Goal: Transaction & Acquisition: Purchase product/service

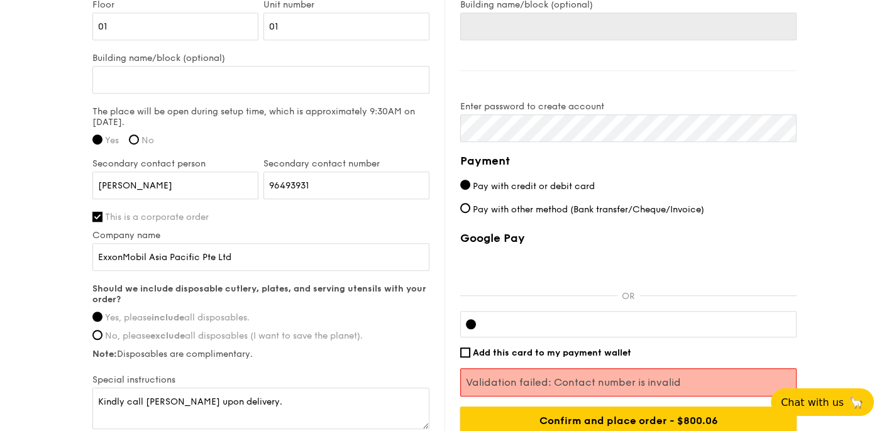
scroll to position [1069, 0]
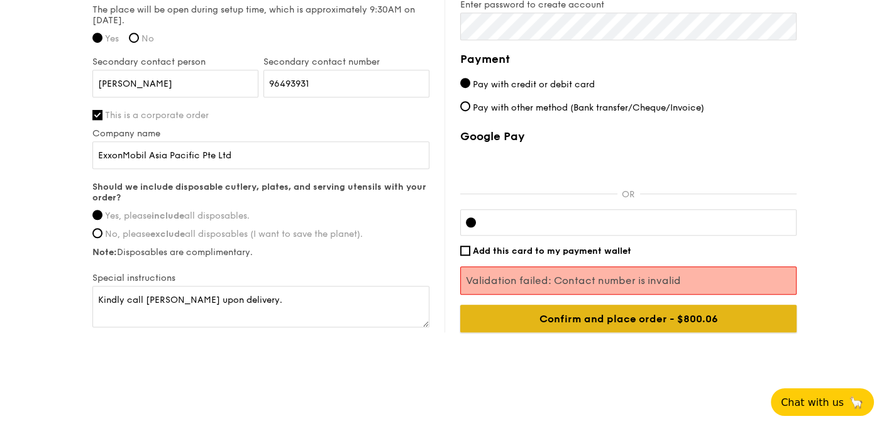
click at [624, 322] on input "Confirm and place order - $800.06" at bounding box center [628, 319] width 336 height 28
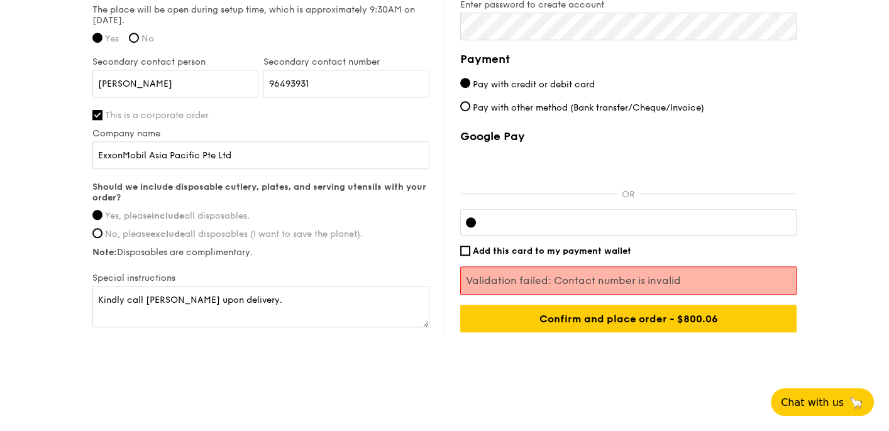
click at [564, 102] on span "Pay with other method (Bank transfer/Cheque/Invoice)" at bounding box center [588, 107] width 231 height 11
click at [470, 102] on input "Pay with other method (Bank transfer/Cheque/Invoice)" at bounding box center [465, 106] width 10 height 10
radio input "true"
click at [546, 83] on span "Pay with credit or debit card" at bounding box center [534, 84] width 122 height 11
click at [470, 83] on input "Pay with credit or debit card" at bounding box center [465, 83] width 10 height 10
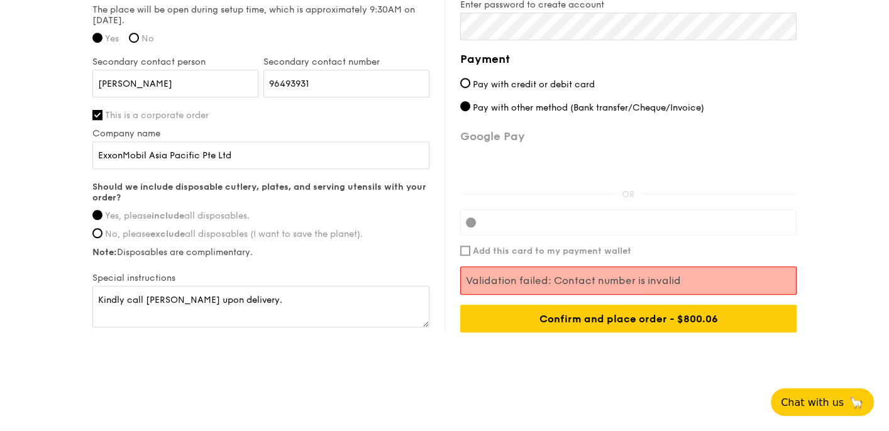
radio input "true"
click at [587, 109] on span "Pay with other method (Bank transfer/Cheque/Invoice)" at bounding box center [588, 107] width 231 height 11
click at [470, 109] on input "Pay with other method (Bank transfer/Cheque/Invoice)" at bounding box center [465, 106] width 10 height 10
radio input "true"
click at [543, 86] on span "Pay with credit or debit card" at bounding box center [534, 84] width 122 height 11
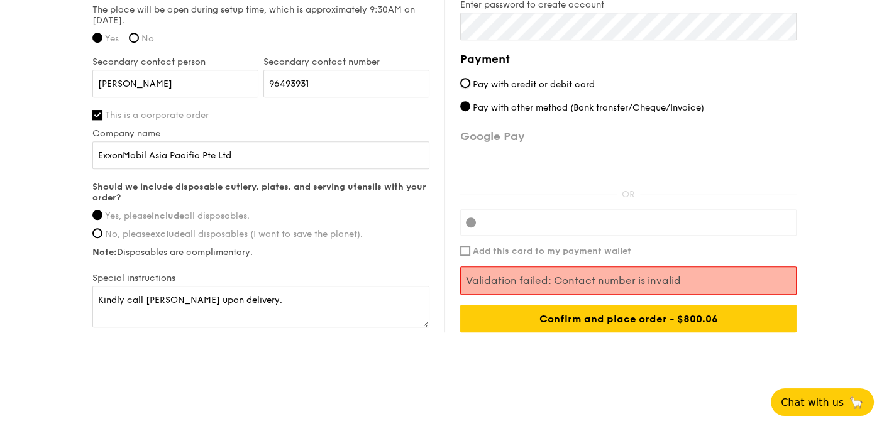
click at [470, 86] on input "Pay with credit or debit card" at bounding box center [465, 83] width 10 height 10
radio input "true"
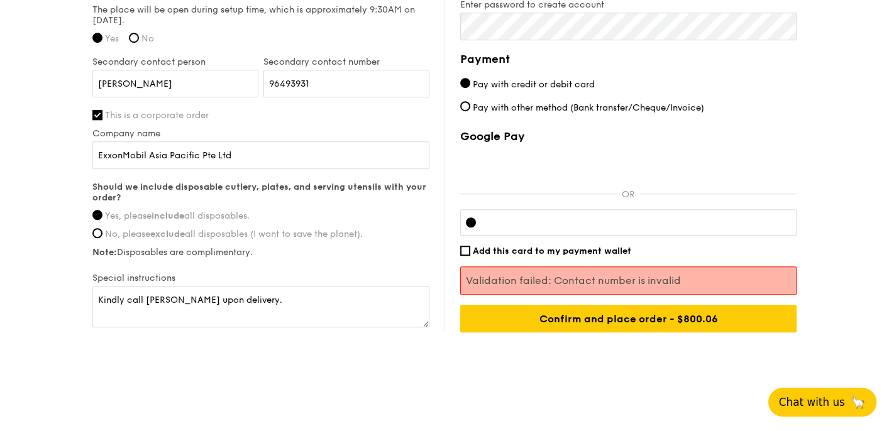
click at [826, 404] on span "Chat with us" at bounding box center [812, 402] width 66 height 13
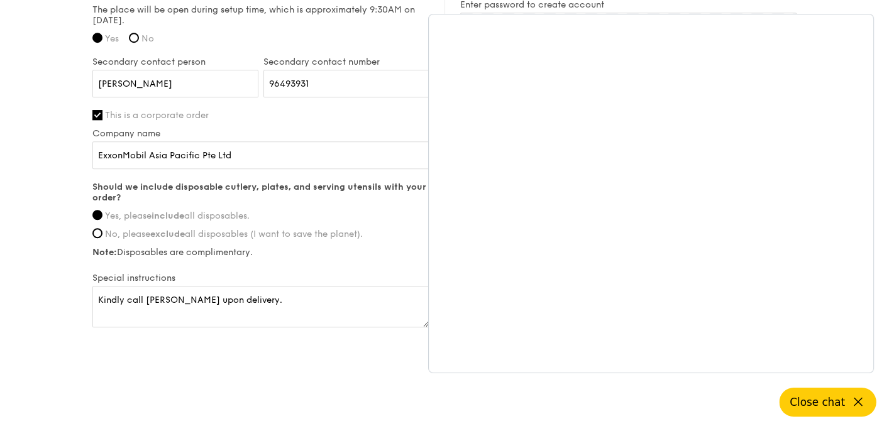
click at [858, 404] on icon at bounding box center [858, 402] width 15 height 15
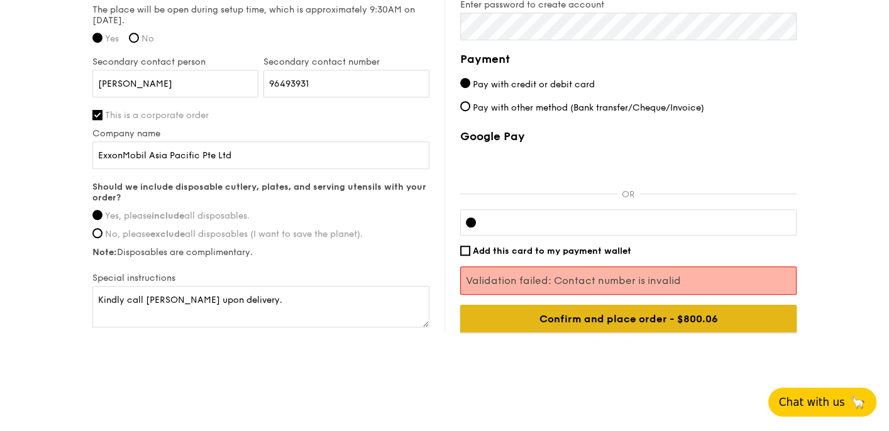
click at [643, 321] on input "Confirm and place order - $800.06" at bounding box center [628, 319] width 336 height 28
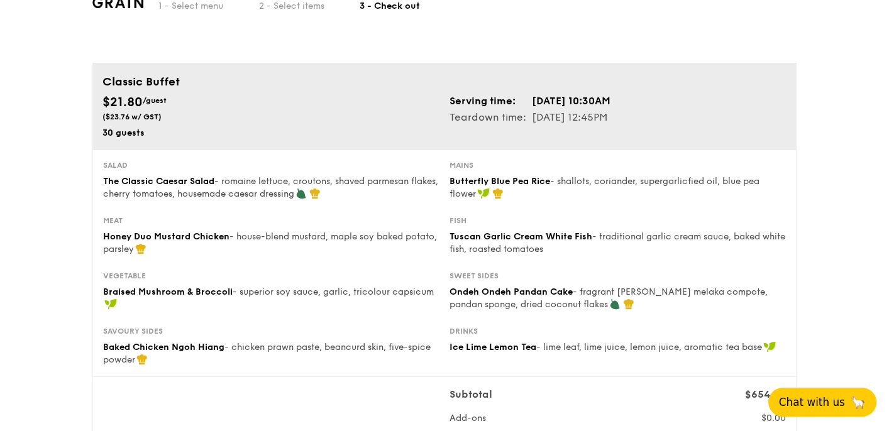
scroll to position [0, 0]
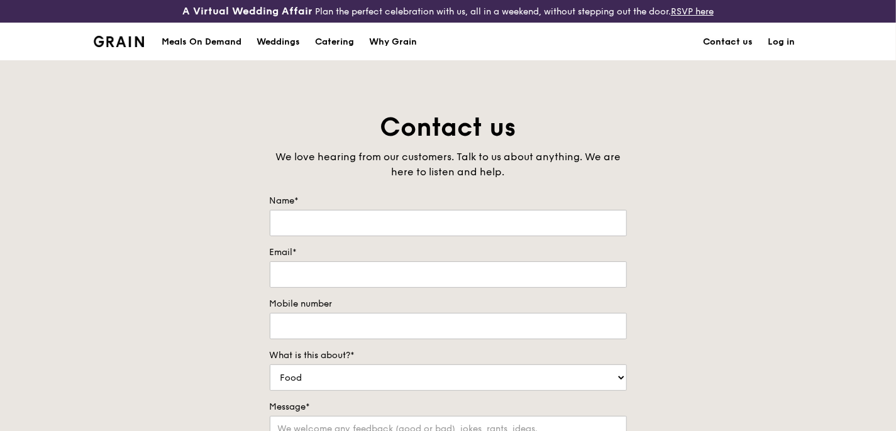
drag, startPoint x: 733, startPoint y: 38, endPoint x: 781, endPoint y: 101, distance: 79.8
click at [733, 38] on link "Contact us" at bounding box center [728, 42] width 65 height 38
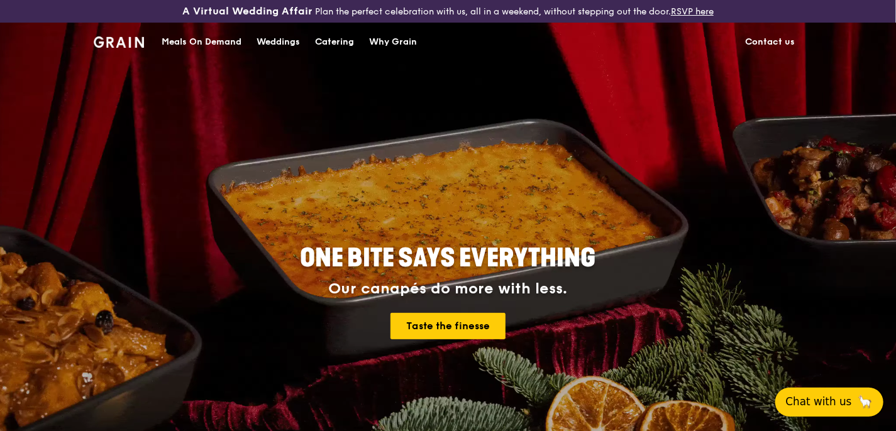
click at [829, 402] on span "Chat with us" at bounding box center [819, 402] width 66 height 16
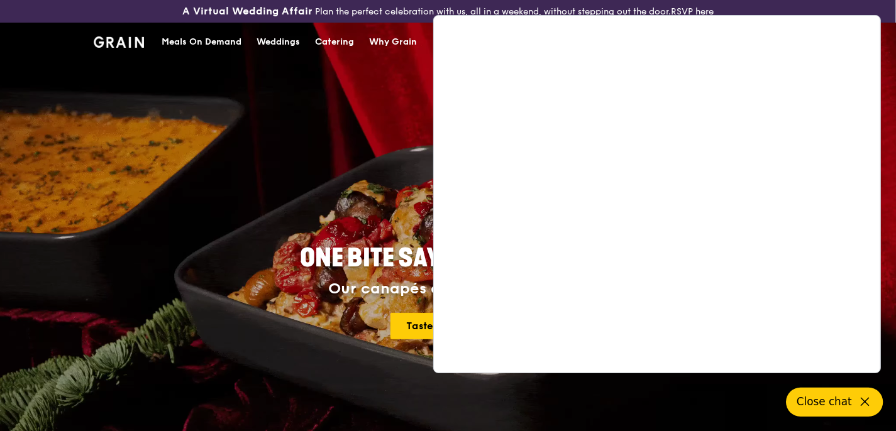
click at [869, 404] on icon at bounding box center [864, 402] width 15 height 15
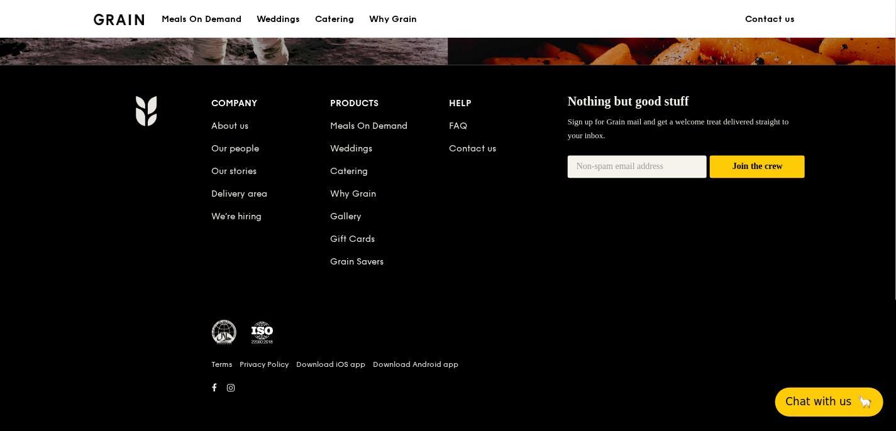
scroll to position [1303, 0]
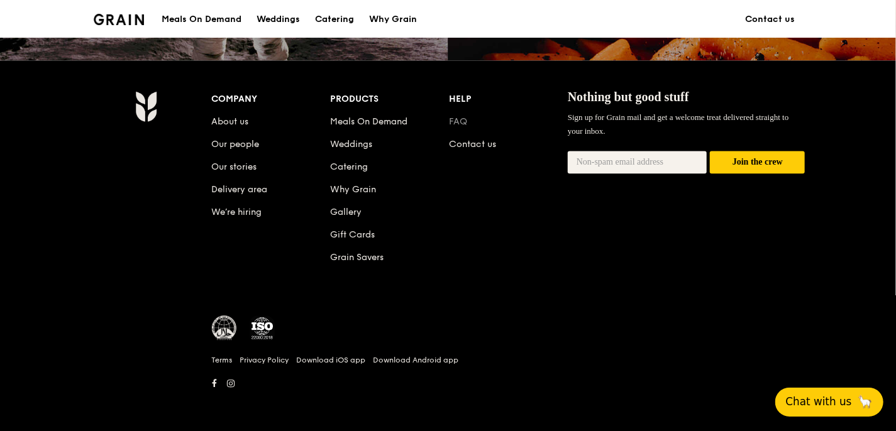
click at [456, 121] on link "FAQ" at bounding box center [458, 121] width 18 height 11
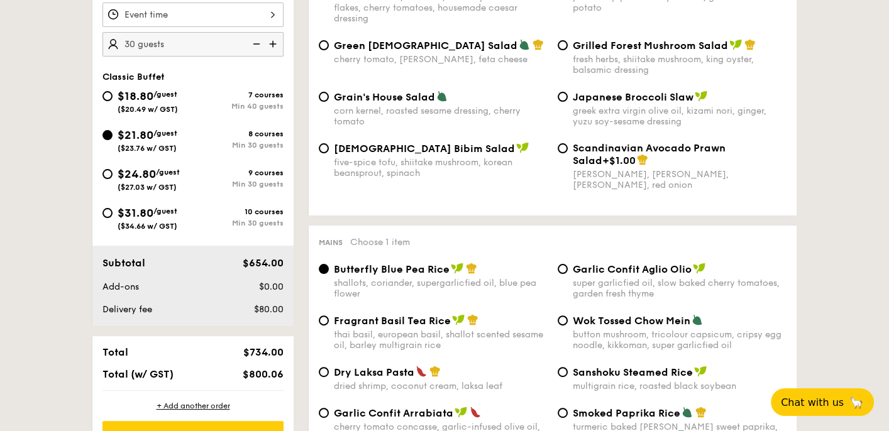
scroll to position [566, 0]
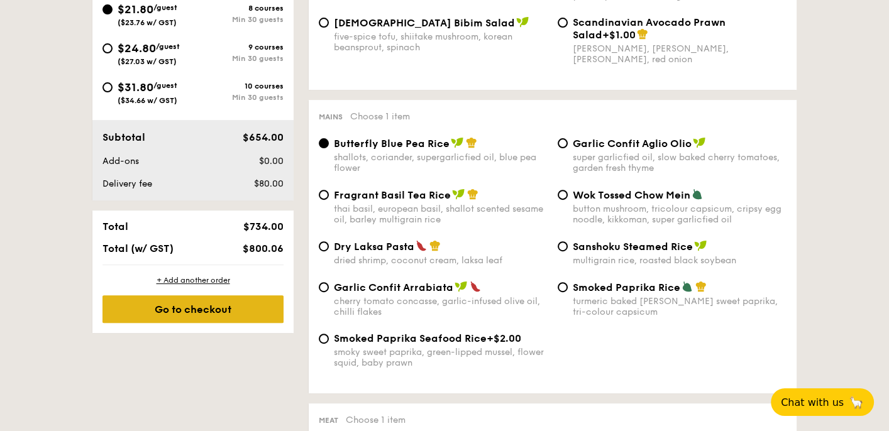
click at [207, 309] on div "Go to checkout" at bounding box center [192, 309] width 181 height 28
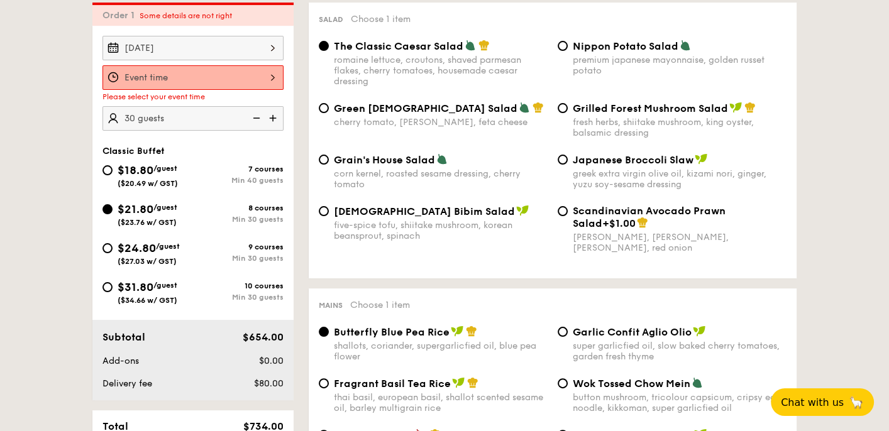
scroll to position [360, 0]
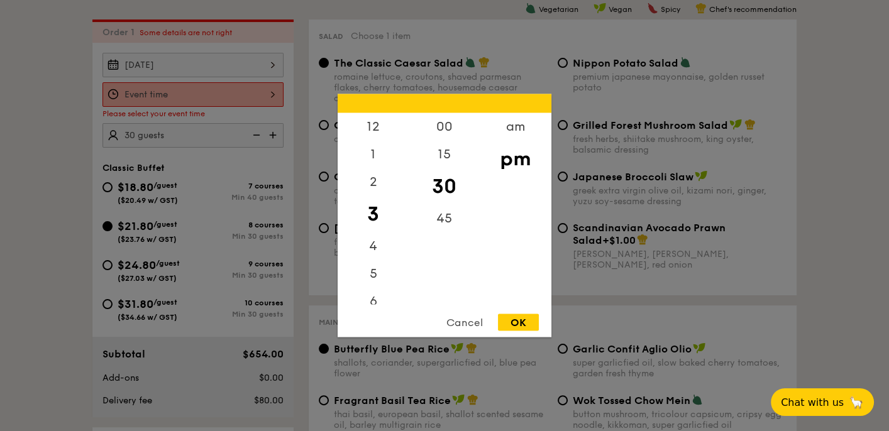
click at [241, 87] on div "12 1 2 3 4 5 6 7 8 9 10 11 00 15 30 45 am pm Cancel OK" at bounding box center [192, 94] width 181 height 25
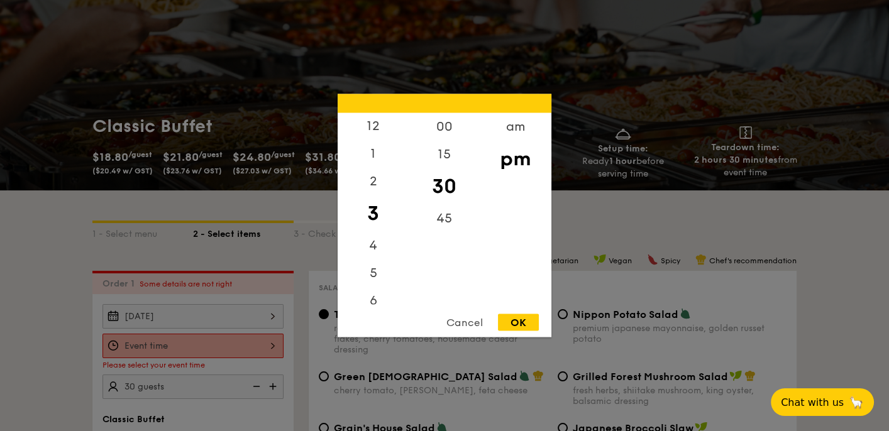
scroll to position [0, 0]
click at [519, 129] on div "am" at bounding box center [515, 131] width 71 height 36
click at [372, 262] on div "10" at bounding box center [373, 268] width 71 height 36
click at [521, 318] on div "OK" at bounding box center [518, 322] width 41 height 17
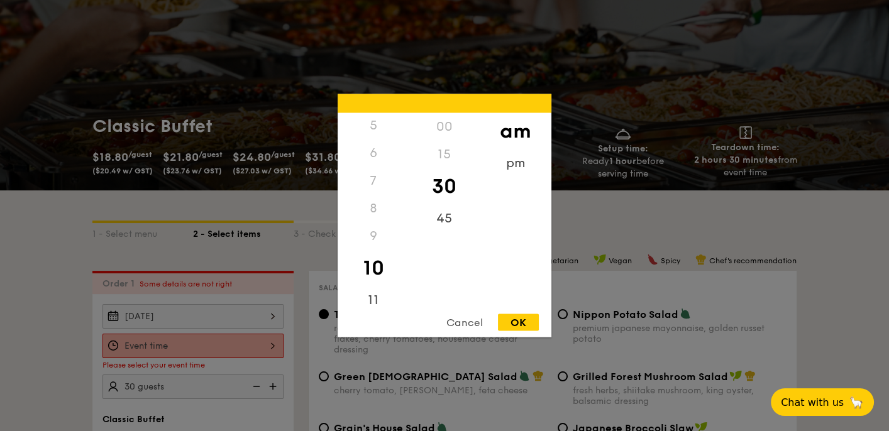
type input "10:30AM"
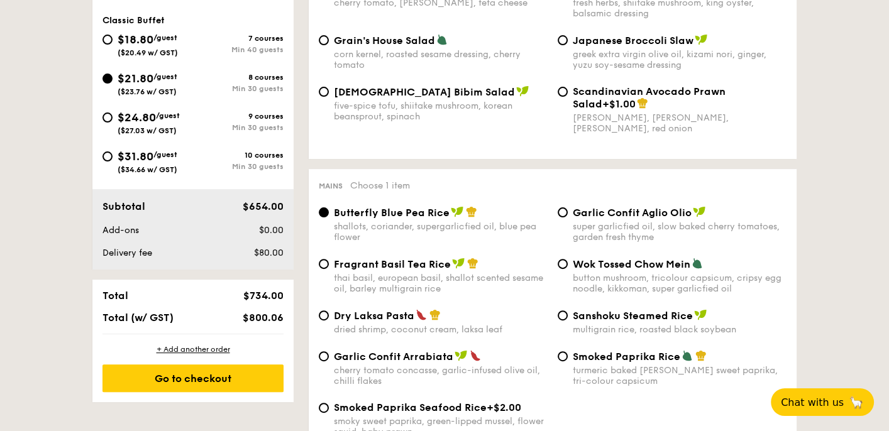
scroll to position [612, 0]
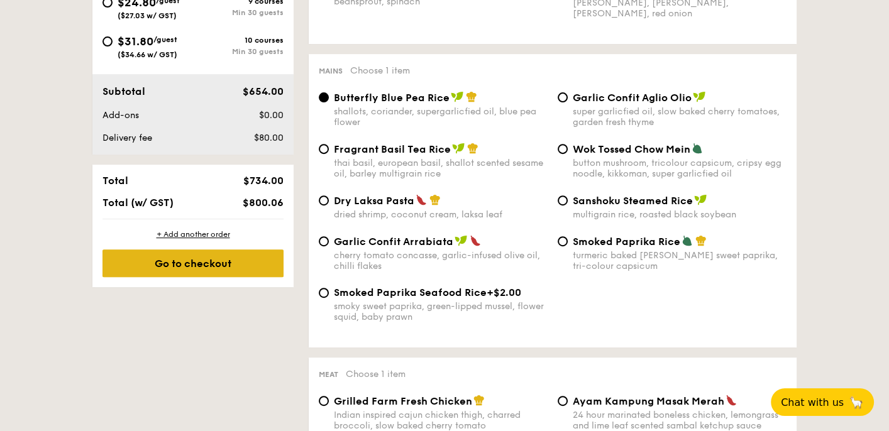
click at [225, 267] on div "Go to checkout" at bounding box center [192, 264] width 181 height 28
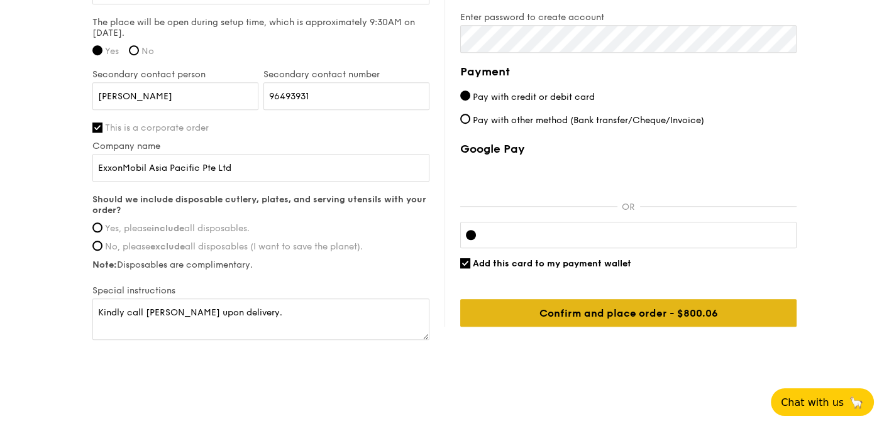
scroll to position [1067, 0]
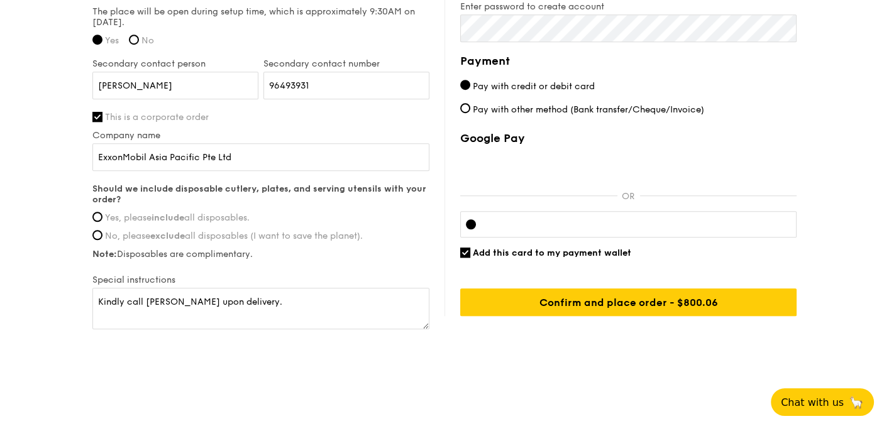
click at [582, 216] on div at bounding box center [628, 224] width 336 height 26
click at [576, 256] on span "Add this card to my payment wallet" at bounding box center [552, 253] width 158 height 11
click at [470, 256] on input "Add this card to my payment wallet" at bounding box center [465, 253] width 10 height 10
checkbox input "false"
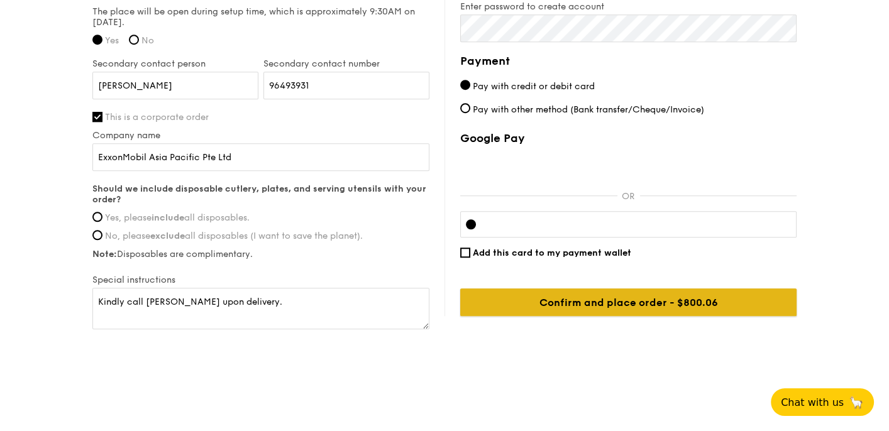
click at [673, 304] on input "Confirm and place order - $800.06" at bounding box center [628, 303] width 336 height 28
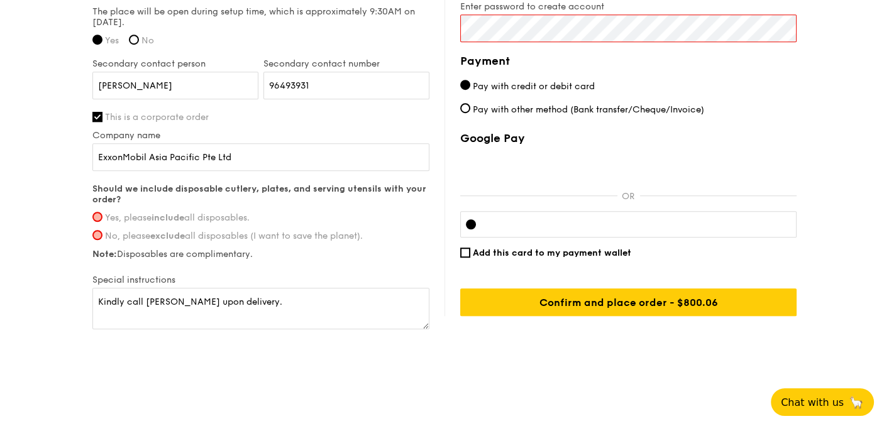
click at [200, 215] on span "Yes, please include all disposables." at bounding box center [177, 217] width 145 height 11
click at [102, 215] on input "Yes, please include all disposables." at bounding box center [97, 217] width 10 height 10
radio input "true"
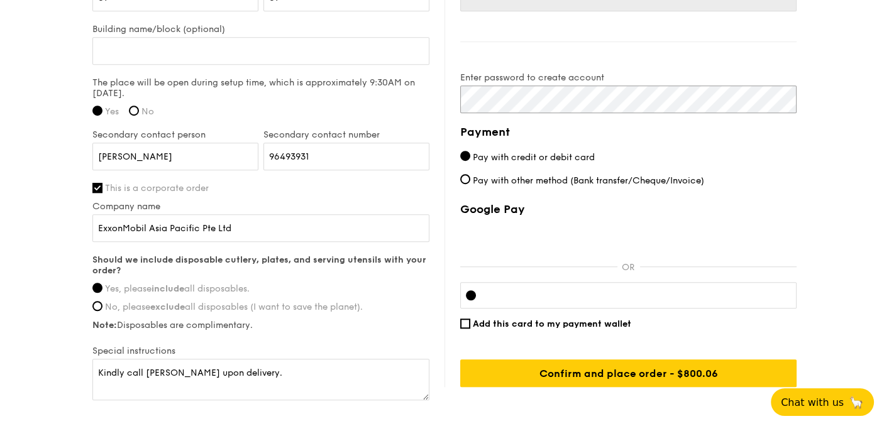
scroll to position [1004, 0]
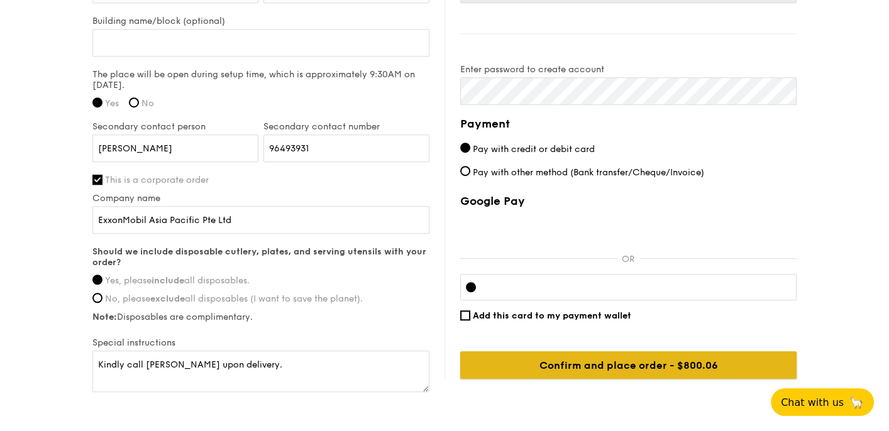
click at [661, 366] on input "Confirm and place order - $800.06" at bounding box center [628, 365] width 336 height 28
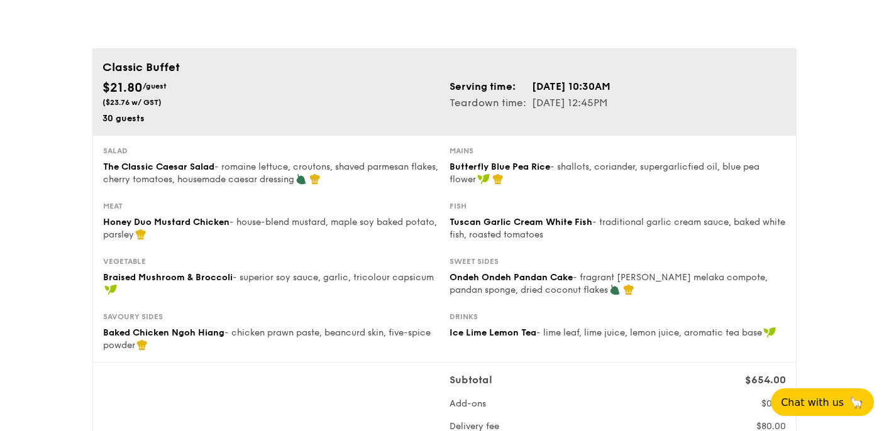
scroll to position [0, 0]
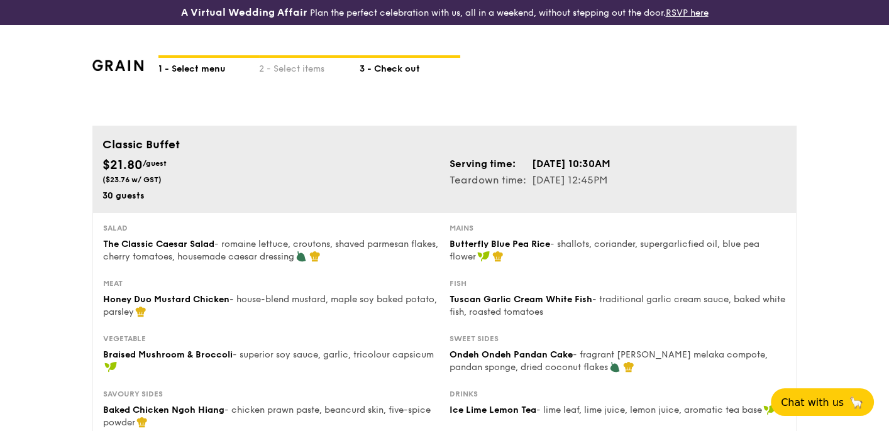
click at [213, 75] on div "1 - Select menu" at bounding box center [208, 67] width 101 height 18
select select
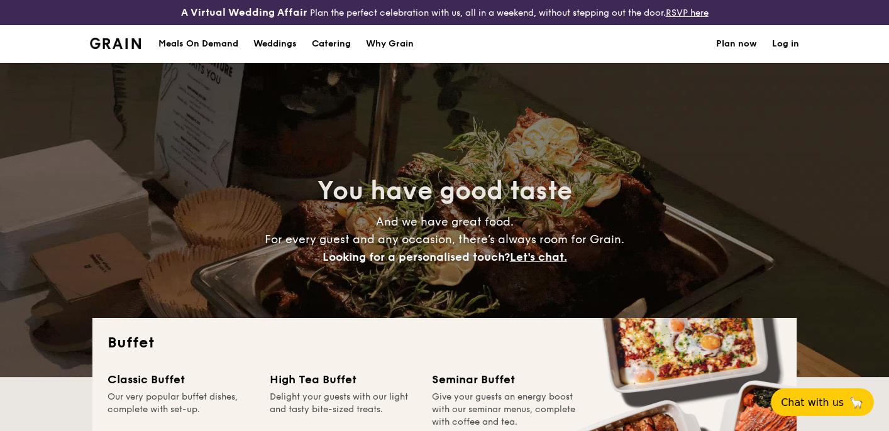
click at [783, 45] on link "Log in" at bounding box center [785, 44] width 27 height 38
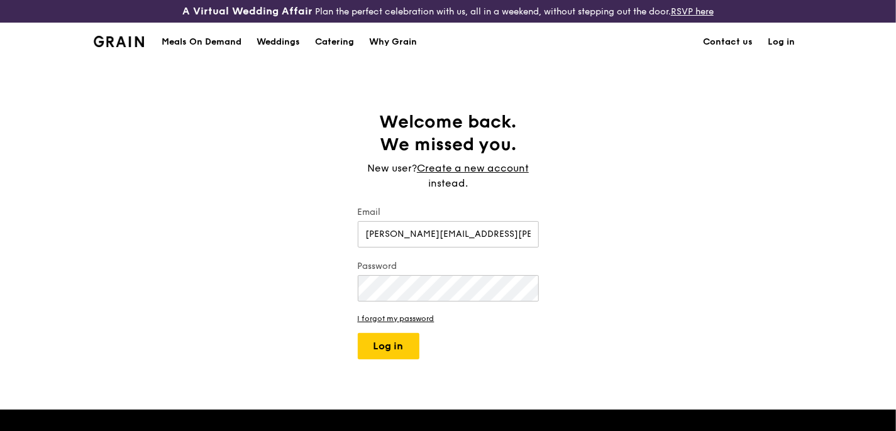
type input "[PERSON_NAME][EMAIL_ADDRESS][PERSON_NAME][DOMAIN_NAME]"
click at [358, 333] on button "Log in" at bounding box center [389, 346] width 62 height 26
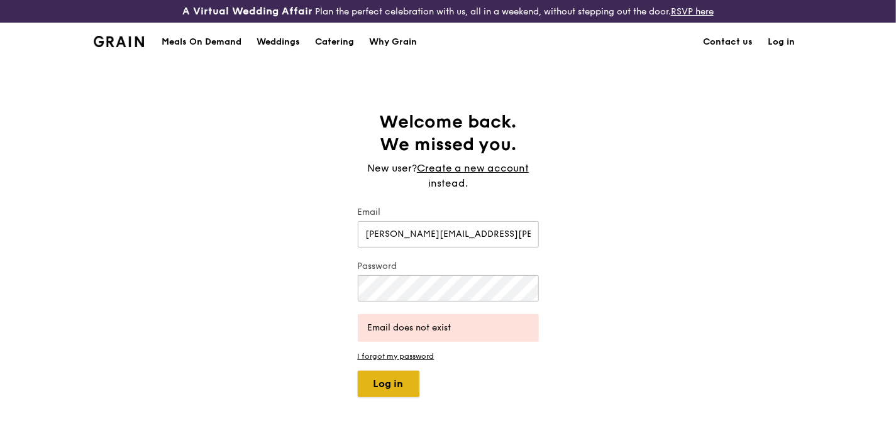
click at [403, 388] on button "Log in" at bounding box center [389, 384] width 62 height 26
click at [473, 171] on link "Create a new account" at bounding box center [473, 168] width 112 height 15
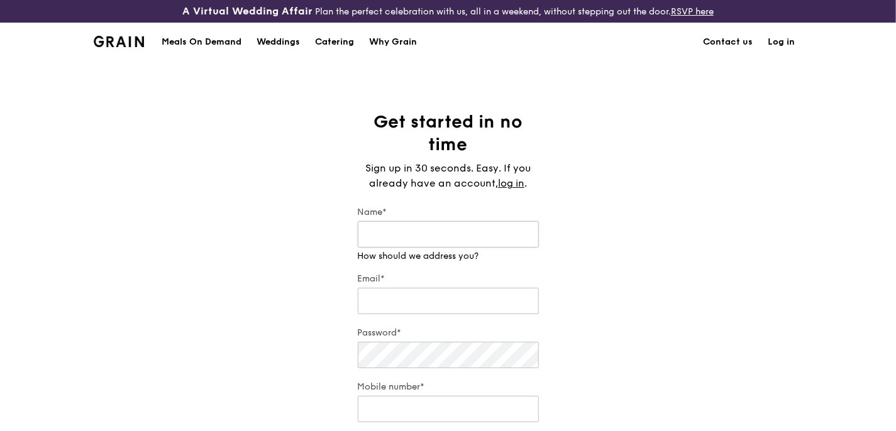
click at [438, 236] on input "Name*" at bounding box center [448, 234] width 181 height 26
type input "Amy Oh"
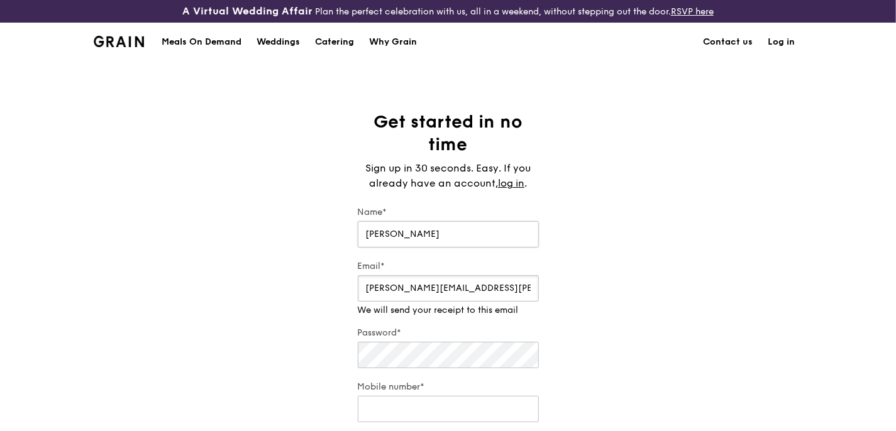
type input "[PERSON_NAME][EMAIL_ADDRESS][PERSON_NAME][DOMAIN_NAME]"
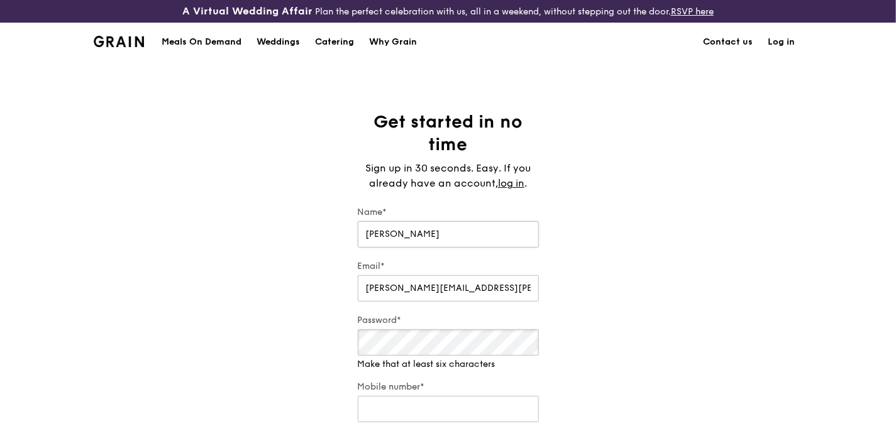
scroll to position [63, 0]
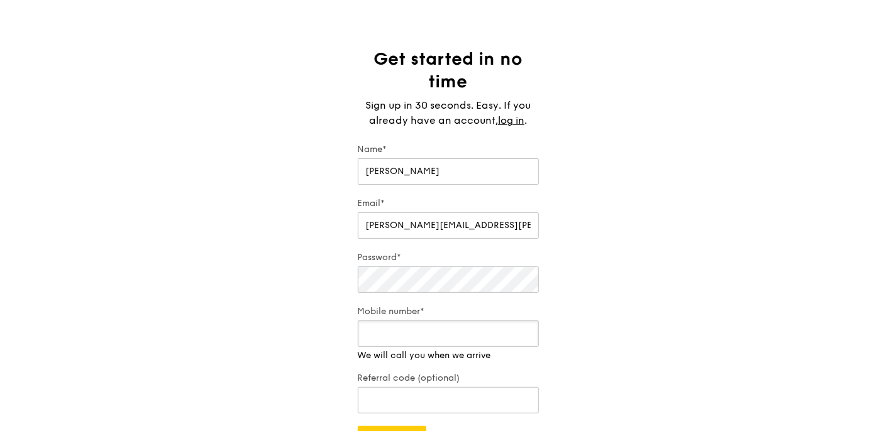
click at [425, 351] on div "Mobile number* We will call you when we arrive" at bounding box center [448, 334] width 181 height 57
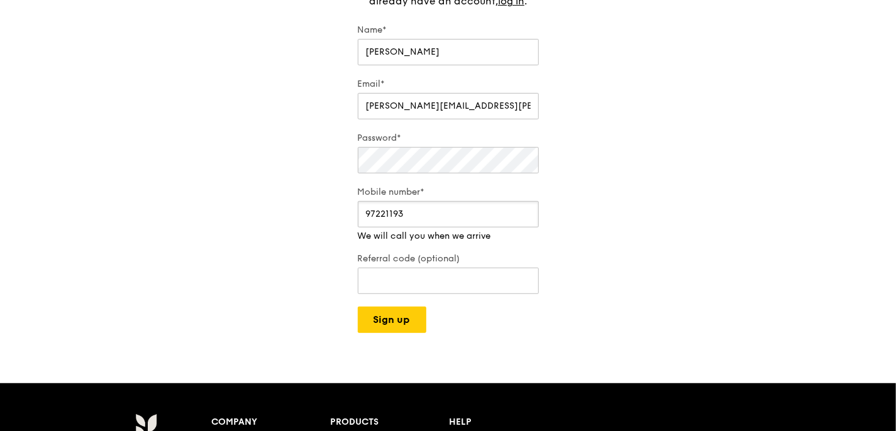
scroll to position [189, 0]
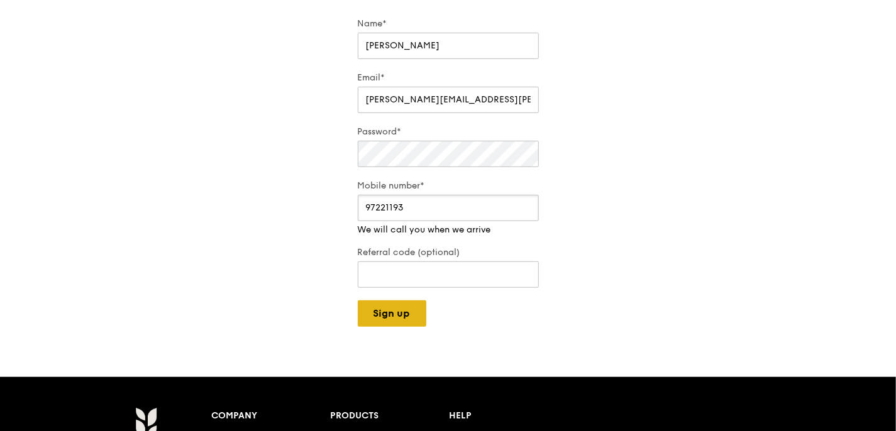
type input "97221193"
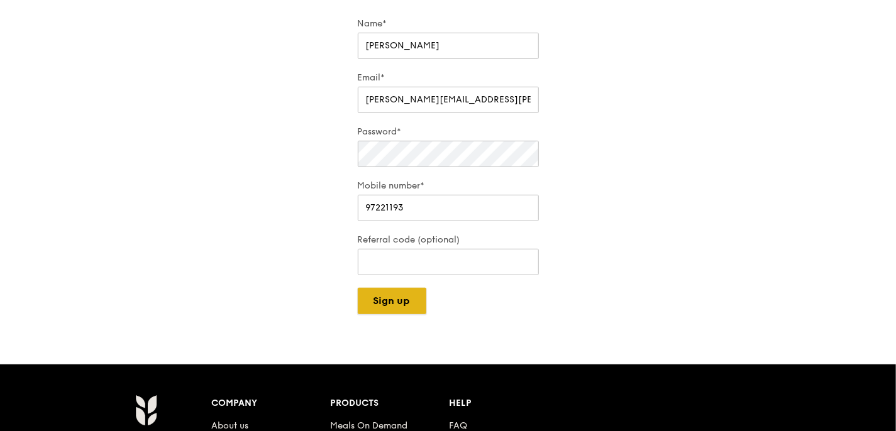
click at [393, 314] on div "A Virtual Wedding Affair Plan the perfect celebration with us, all in a weekend…" at bounding box center [448, 273] width 896 height 925
click at [402, 301] on button "Sign up" at bounding box center [392, 301] width 69 height 26
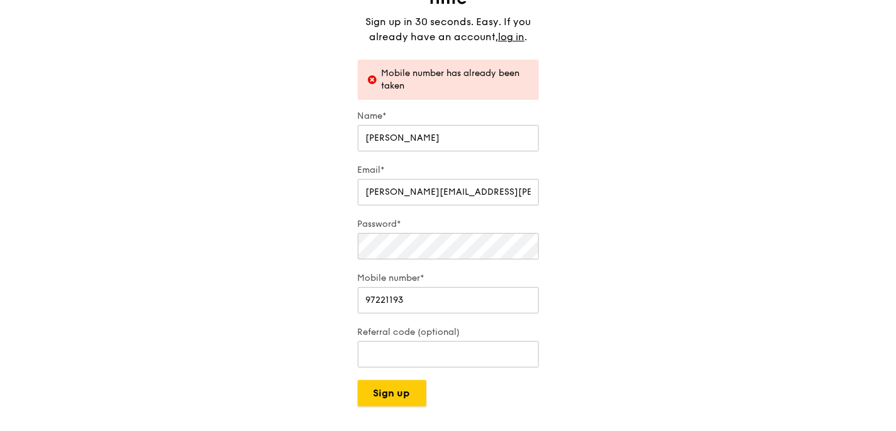
scroll to position [126, 0]
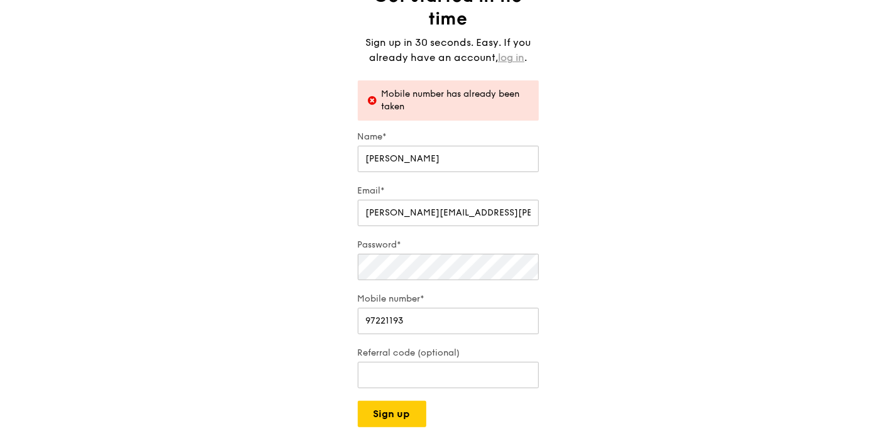
click at [513, 59] on link "log in" at bounding box center [511, 57] width 26 height 15
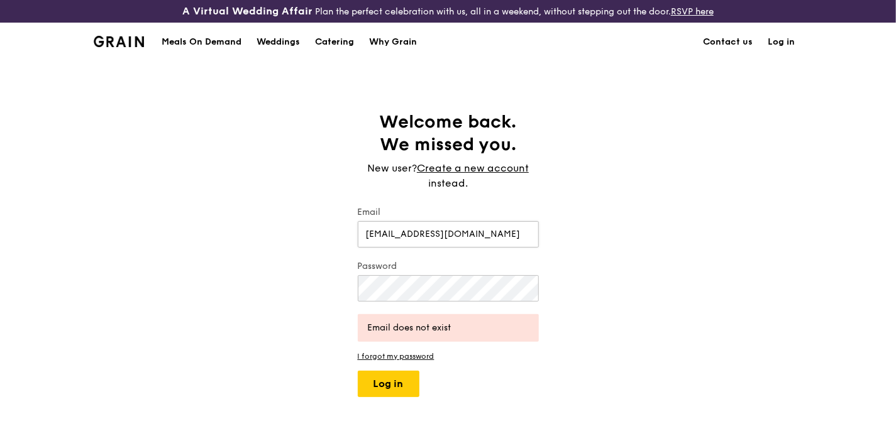
type input "amyocl@gmail.com"
click at [358, 371] on button "Log in" at bounding box center [389, 384] width 62 height 26
click at [405, 356] on link "I forgot my password" at bounding box center [448, 356] width 181 height 9
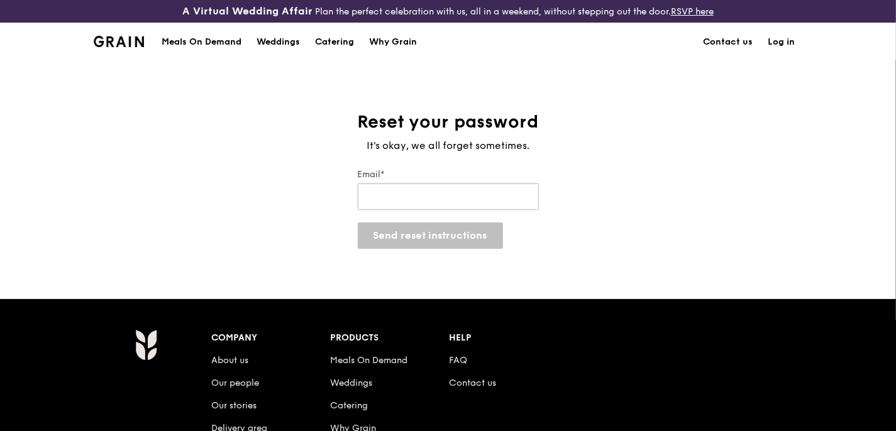
click at [461, 196] on input "Email*" at bounding box center [448, 197] width 181 height 26
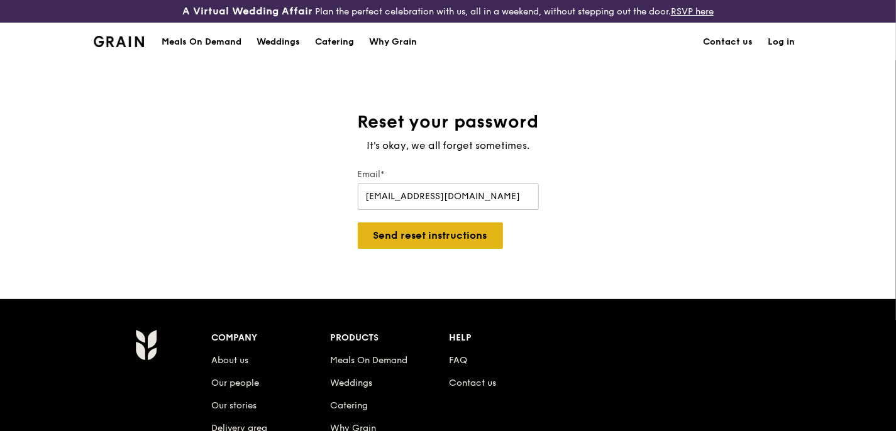
type input "amyocl@gmail.com"
click at [453, 240] on button "Send reset instructions" at bounding box center [430, 236] width 145 height 26
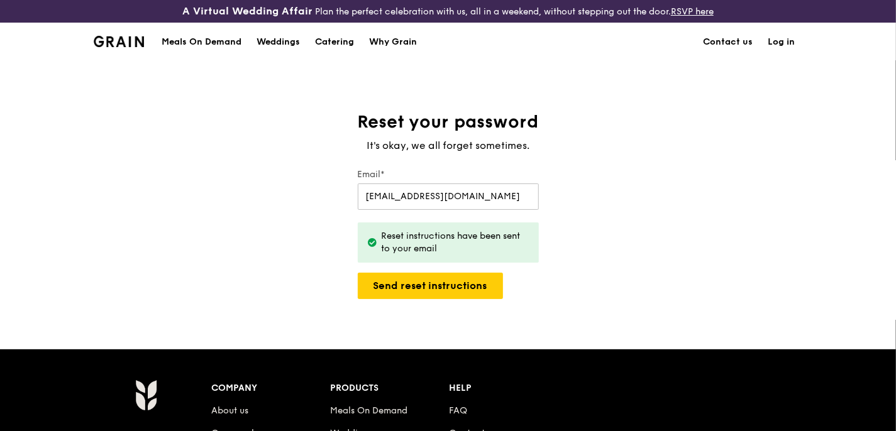
click at [779, 38] on link "Log in" at bounding box center [782, 42] width 42 height 38
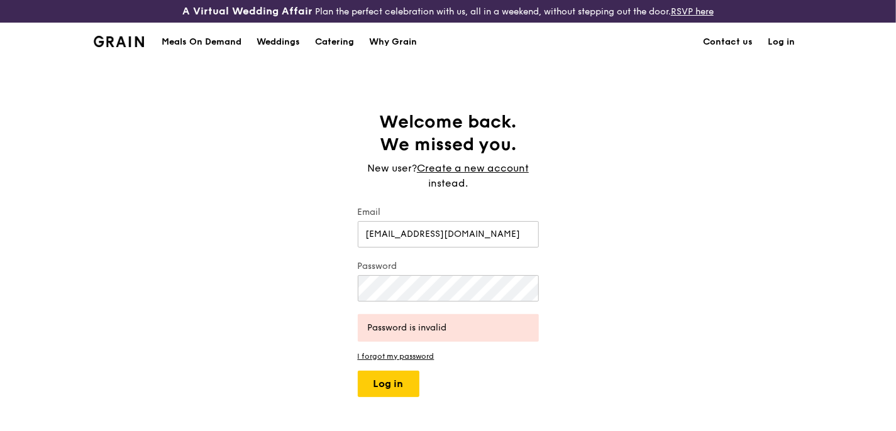
type input "amyocl@gmail.com"
click at [404, 383] on button "Log in" at bounding box center [389, 384] width 62 height 26
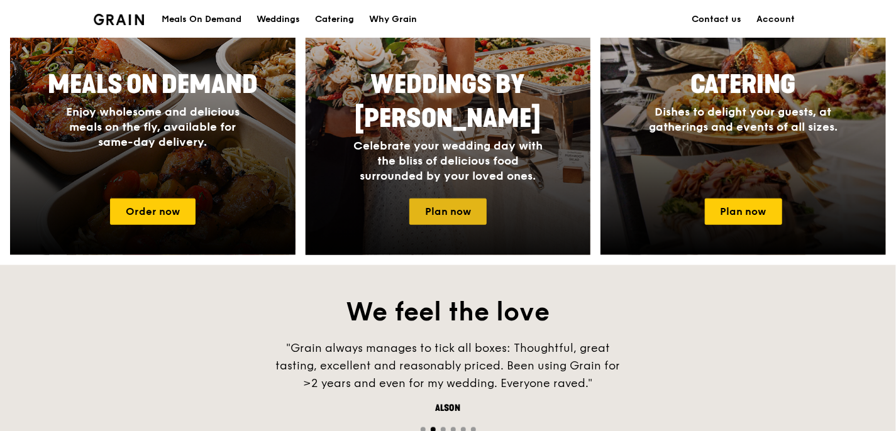
scroll to position [629, 0]
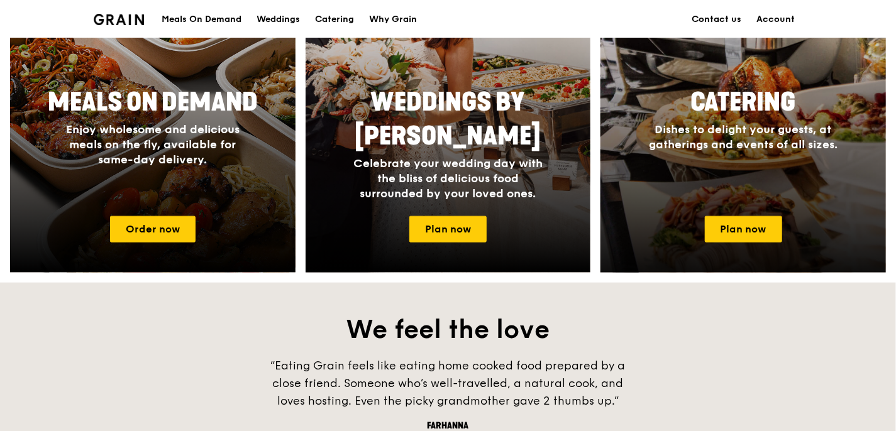
drag, startPoint x: 756, startPoint y: 234, endPoint x: 786, endPoint y: 234, distance: 29.5
click at [756, 234] on link "Plan now" at bounding box center [743, 229] width 77 height 26
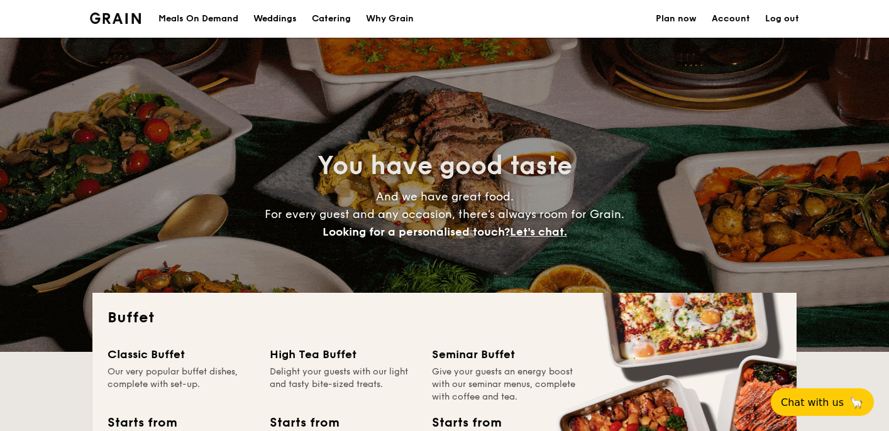
select select
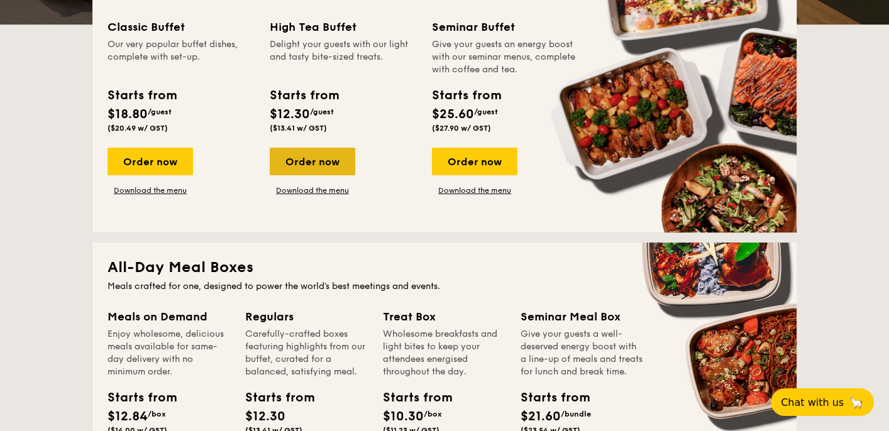
scroll to position [339, 0]
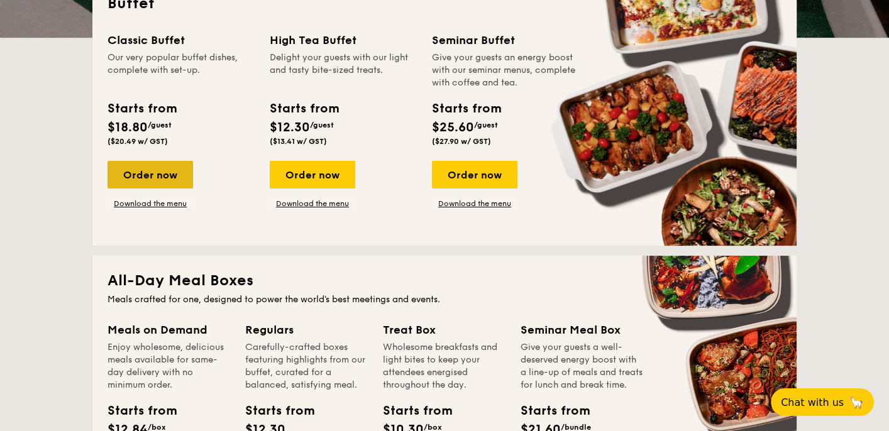
click at [150, 176] on div "Order now" at bounding box center [149, 175] width 85 height 28
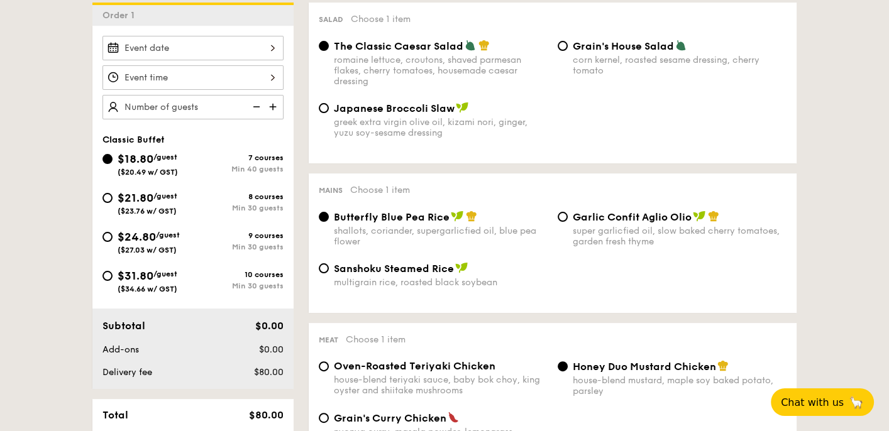
scroll to position [314, 0]
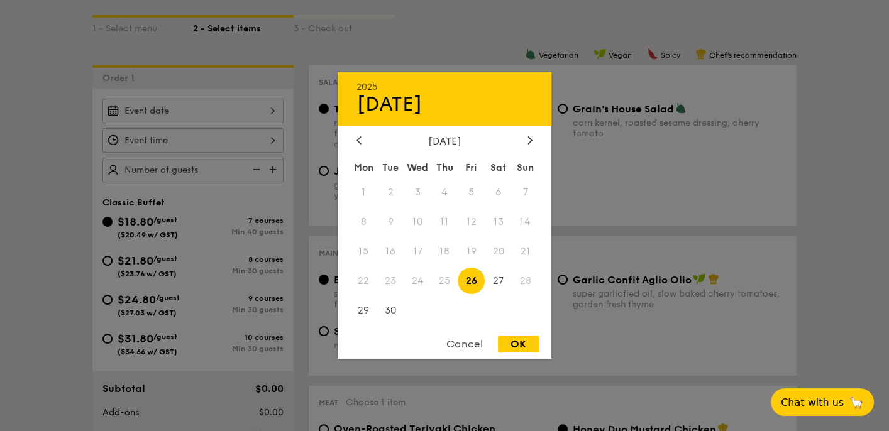
click at [211, 110] on div "2025 Sep [DATE] Tue Wed Thu Fri Sat Sun 1 2 3 4 5 6 7 8 9 10 11 12 13 14 15 16 …" at bounding box center [192, 111] width 181 height 25
click at [478, 284] on span "26" at bounding box center [471, 280] width 27 height 27
click at [512, 343] on div "OK" at bounding box center [518, 344] width 41 height 17
type input "[DATE]"
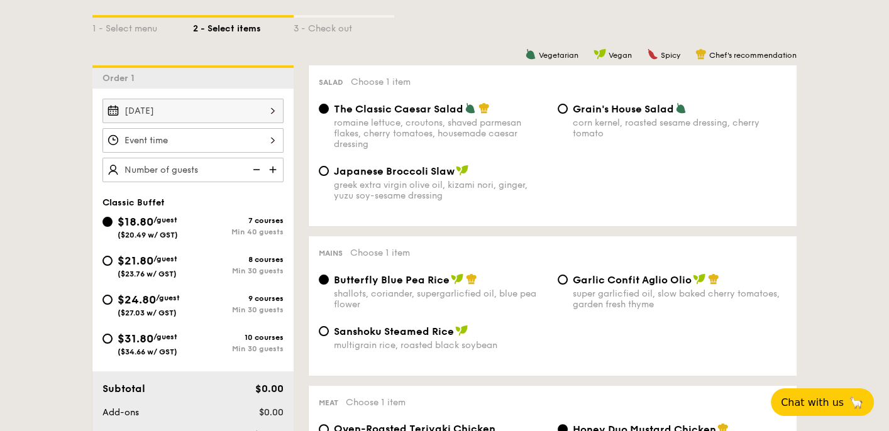
click at [194, 133] on div at bounding box center [192, 140] width 181 height 25
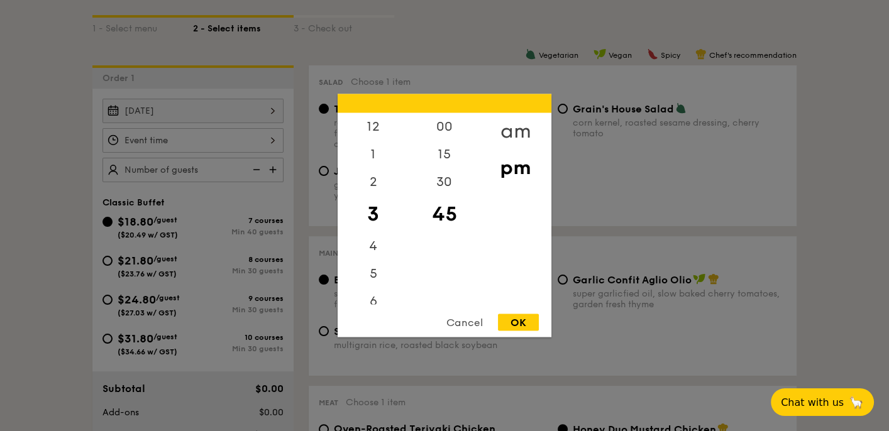
click at [504, 127] on div "am" at bounding box center [515, 131] width 71 height 36
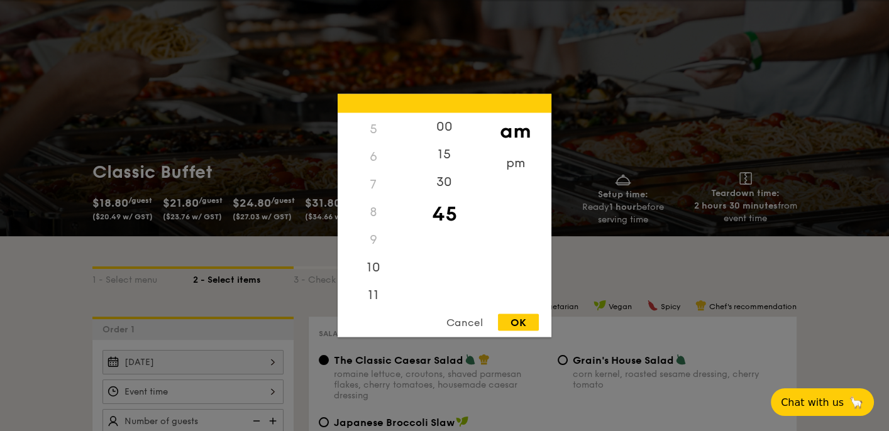
scroll to position [138, 0]
click at [378, 262] on div "10" at bounding box center [373, 269] width 71 height 36
click at [444, 180] on div "30" at bounding box center [444, 186] width 71 height 36
click at [512, 322] on div "OK" at bounding box center [518, 322] width 41 height 17
type input "10:30AM"
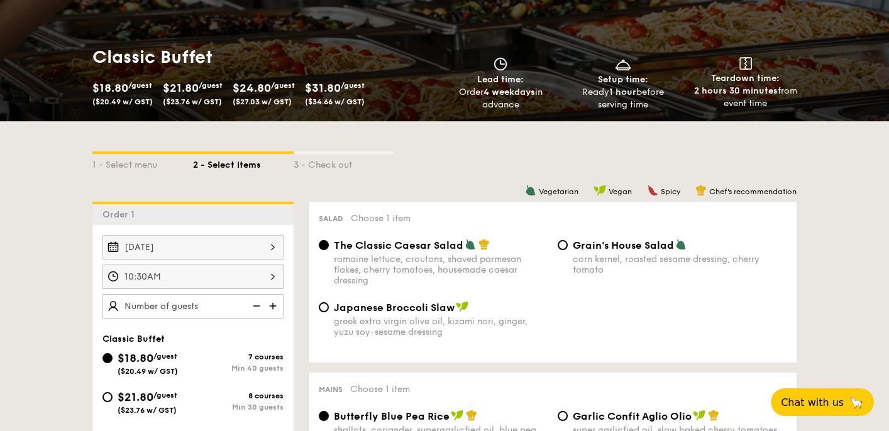
scroll to position [251, 0]
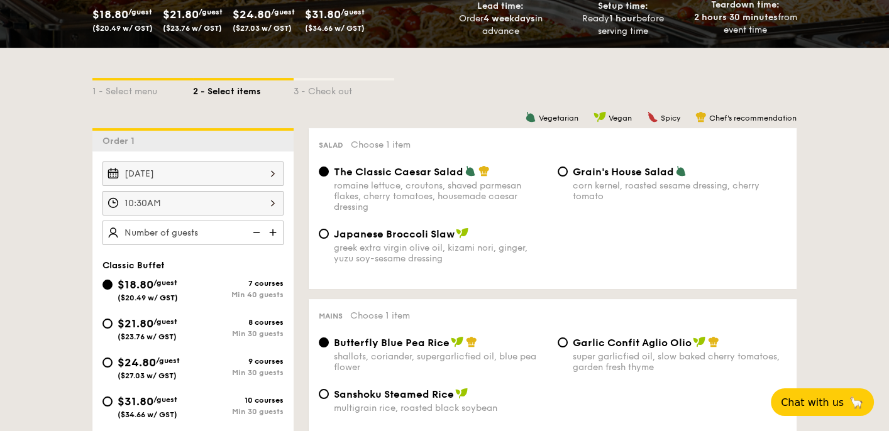
click at [271, 232] on img at bounding box center [274, 233] width 19 height 24
click at [258, 232] on img at bounding box center [255, 233] width 19 height 24
click at [257, 231] on img at bounding box center [255, 233] width 19 height 24
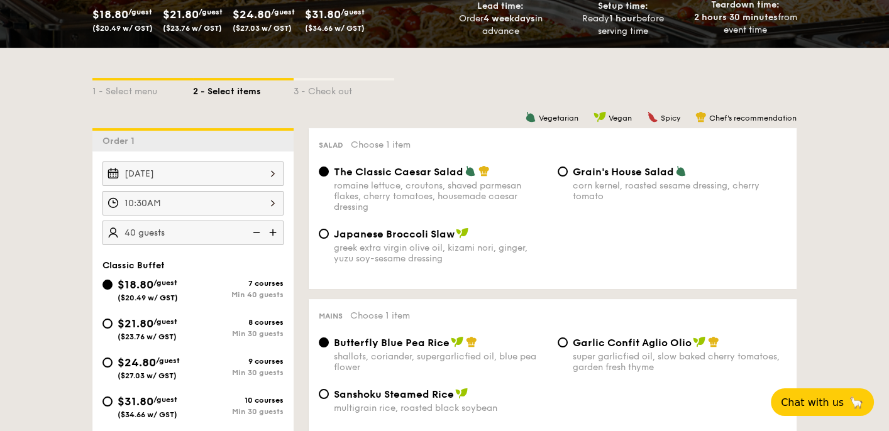
click at [257, 231] on img at bounding box center [255, 233] width 19 height 24
click at [255, 231] on img at bounding box center [255, 233] width 19 height 24
click at [272, 232] on img at bounding box center [274, 233] width 19 height 24
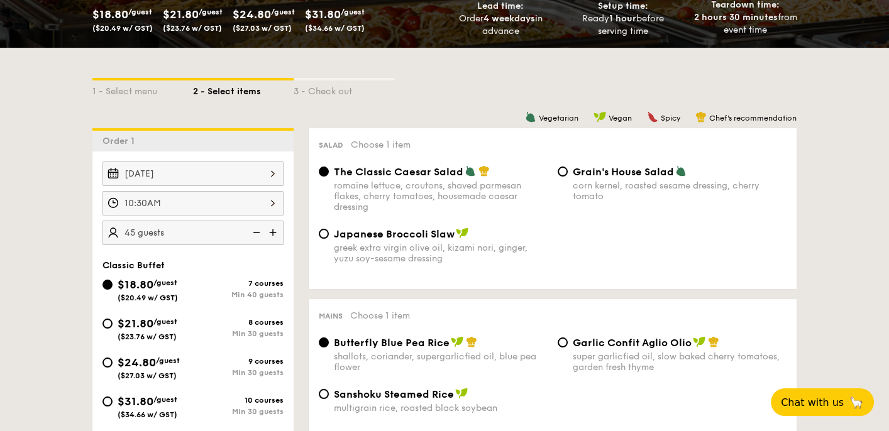
click at [272, 232] on img at bounding box center [274, 233] width 19 height 24
click at [256, 233] on img at bounding box center [255, 233] width 19 height 24
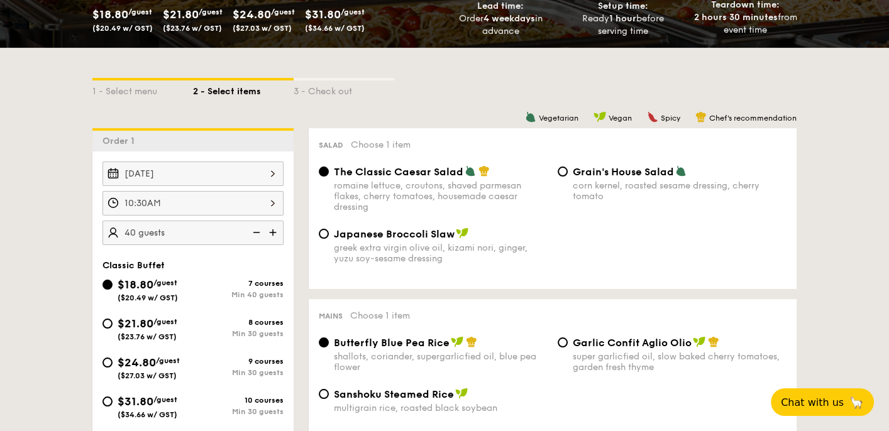
click at [256, 233] on img at bounding box center [255, 233] width 19 height 24
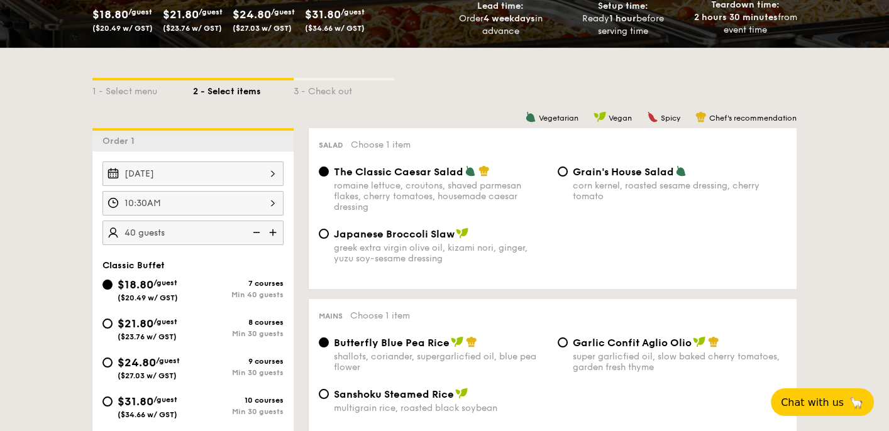
click at [256, 233] on img at bounding box center [255, 233] width 19 height 24
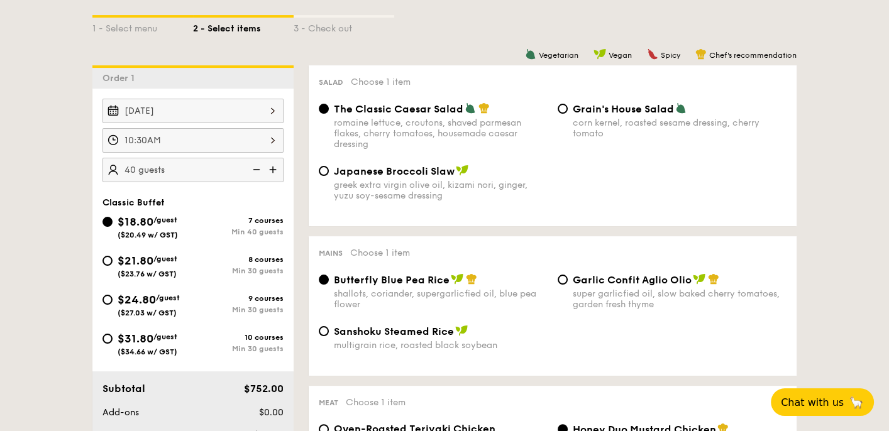
click at [253, 170] on img at bounding box center [255, 170] width 19 height 24
click at [254, 170] on img at bounding box center [255, 170] width 19 height 24
click at [274, 168] on img at bounding box center [274, 170] width 19 height 24
click at [255, 170] on img at bounding box center [255, 170] width 19 height 24
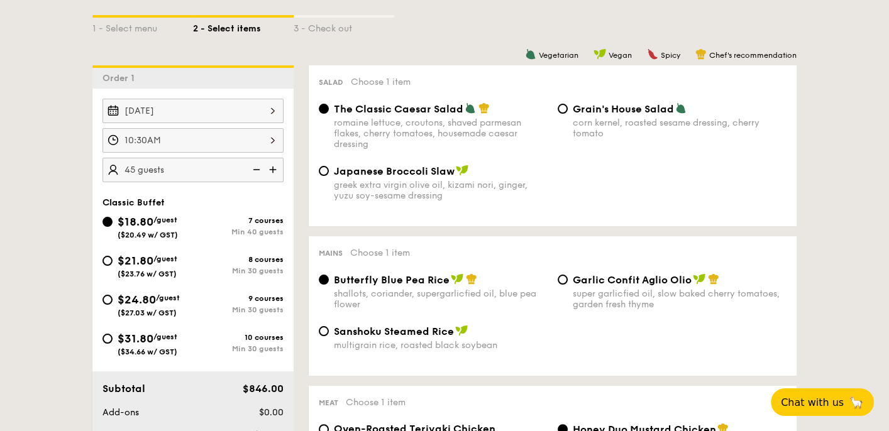
type input "40 guests"
click at [255, 170] on img at bounding box center [255, 170] width 19 height 24
click at [254, 170] on img at bounding box center [255, 170] width 19 height 24
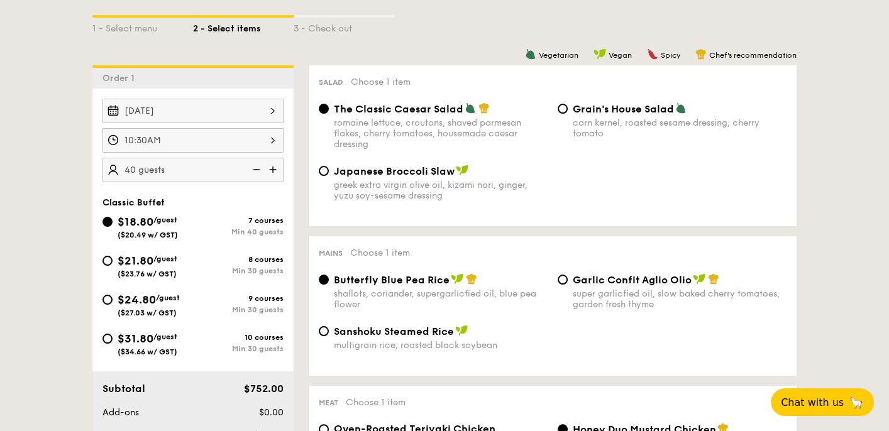
click at [157, 255] on span "/guest" at bounding box center [165, 259] width 24 height 9
click at [113, 256] on input "$21.80 /guest ($23.76 w/ GST) 8 courses Min 30 guests" at bounding box center [107, 261] width 10 height 10
radio input "true"
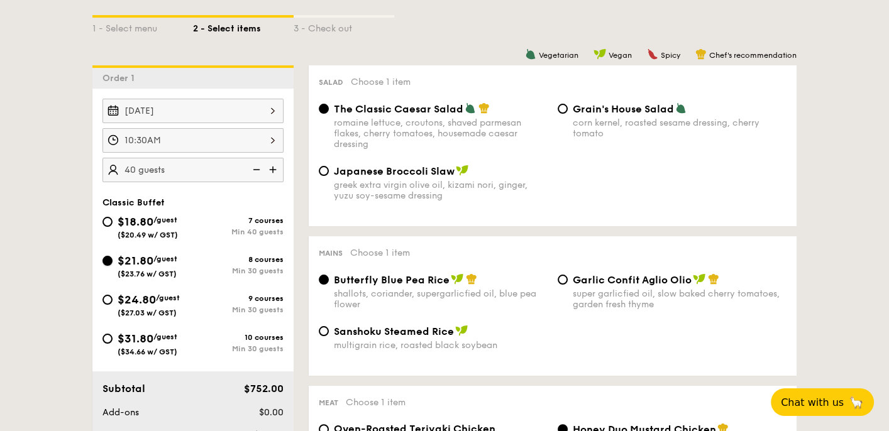
radio input "true"
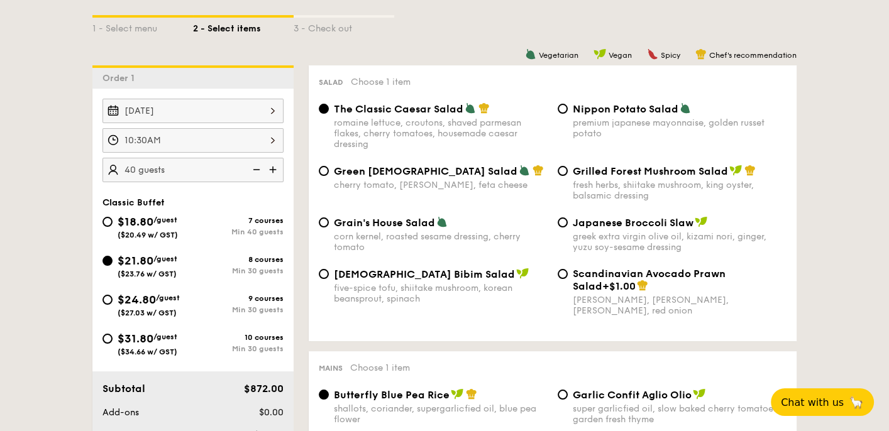
click at [257, 170] on img at bounding box center [255, 170] width 19 height 24
type input "30 guests"
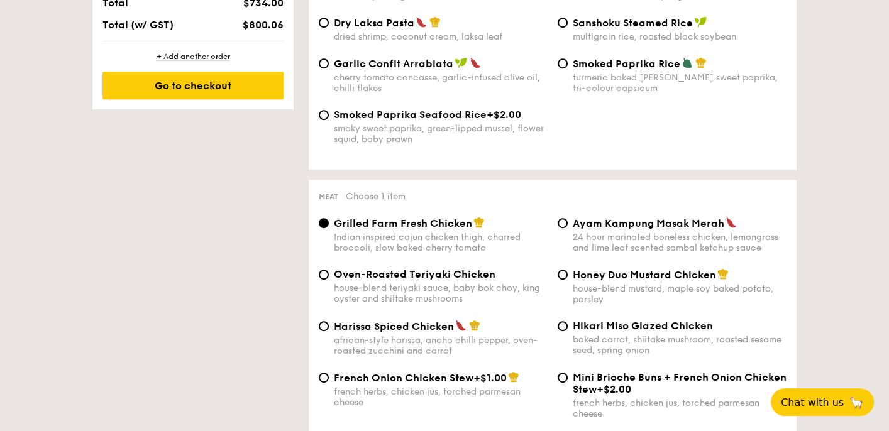
scroll to position [817, 0]
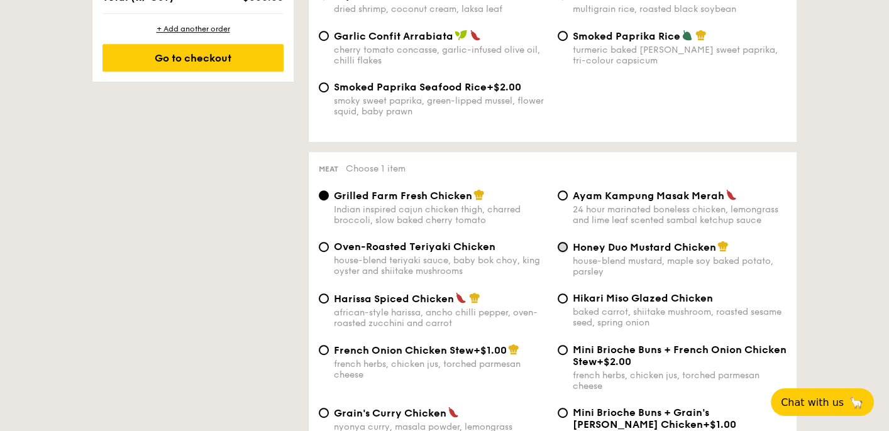
click at [561, 252] on input "Honey Duo Mustard Chicken house-blend mustard, maple soy baked potato, parsley" at bounding box center [563, 247] width 10 height 10
radio input "true"
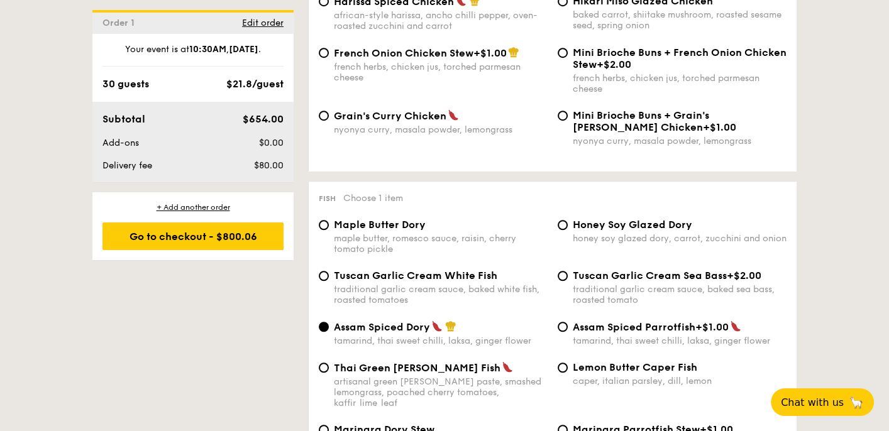
scroll to position [1194, 0]
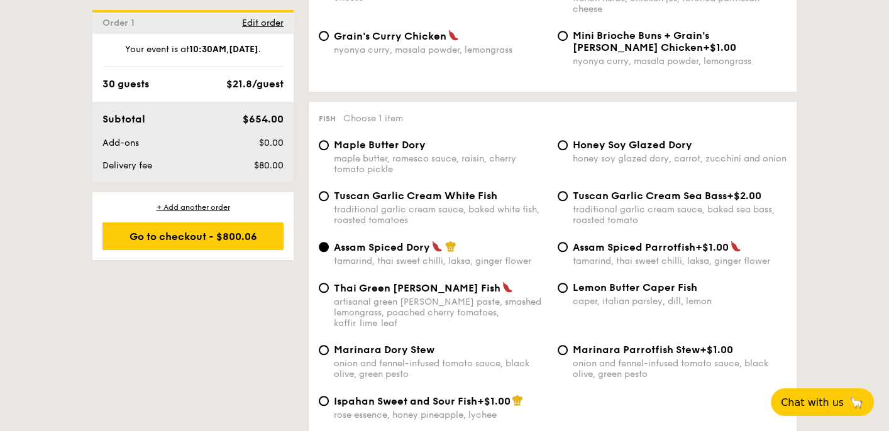
click at [441, 202] on span "Tuscan Garlic Cream White Fish" at bounding box center [415, 196] width 163 height 12
click at [329, 201] on input "Tuscan Garlic Cream White Fish traditional garlic cream sauce, baked white fish…" at bounding box center [324, 196] width 10 height 10
radio input "true"
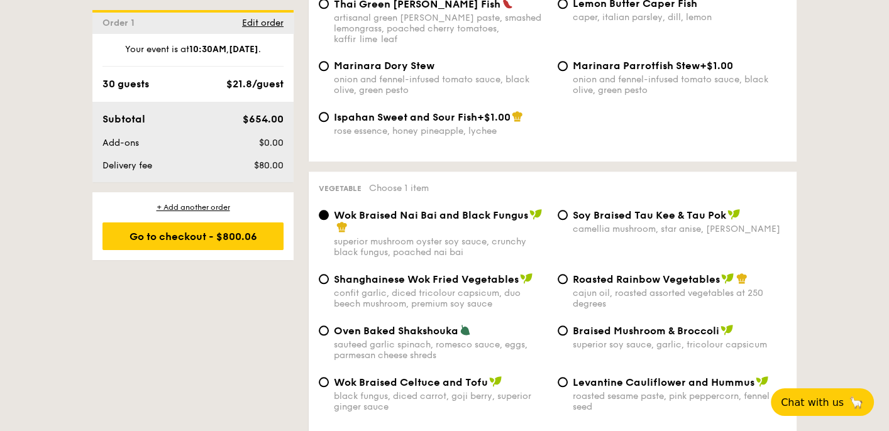
scroll to position [1509, 0]
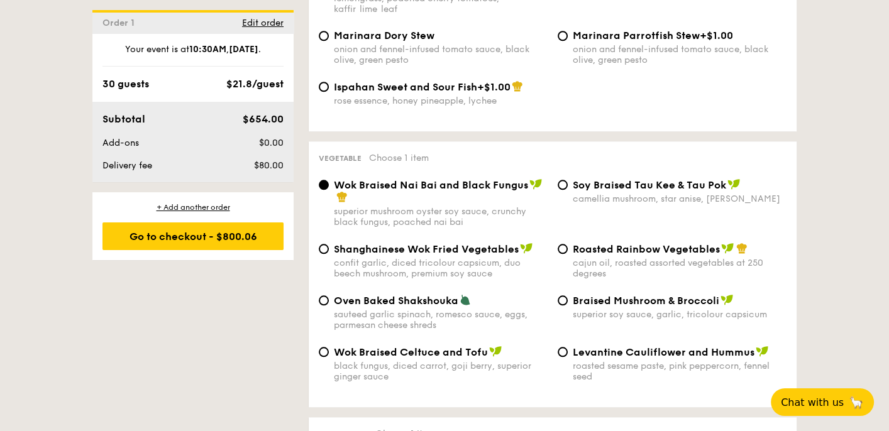
click at [584, 307] on span "Braised Mushroom & Broccoli" at bounding box center [646, 301] width 146 height 12
click at [568, 306] on input "Braised Mushroom & Broccoli superior soy sauce, garlic, tricolour capsicum" at bounding box center [563, 300] width 10 height 10
radio input "true"
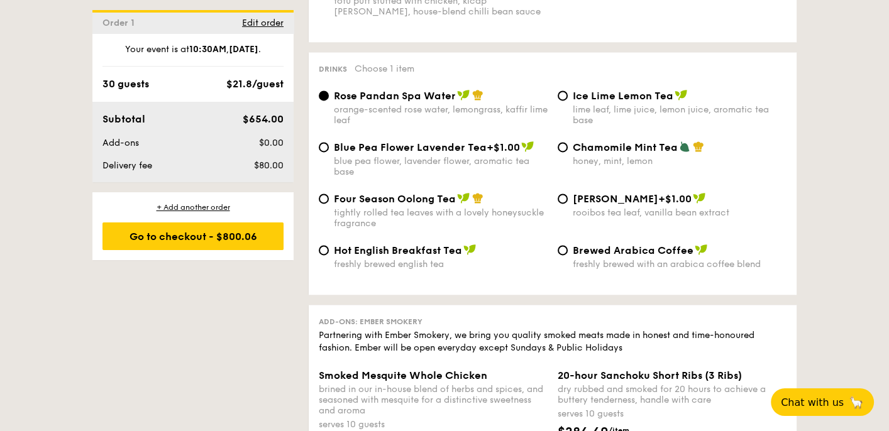
scroll to position [2514, 0]
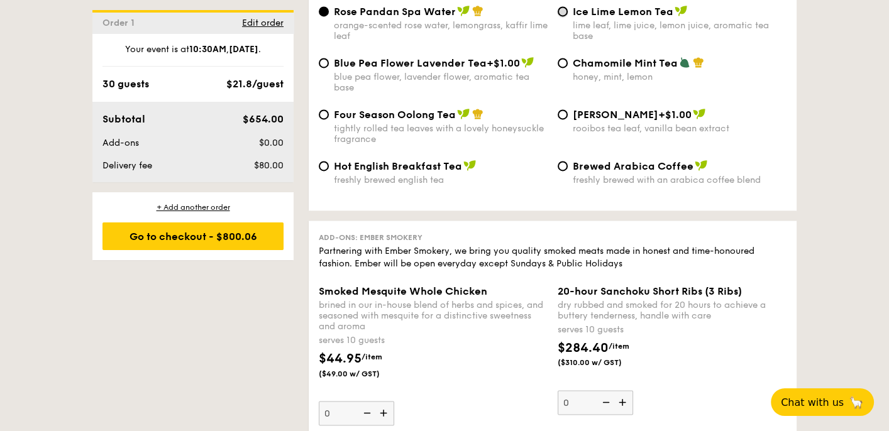
click at [563, 16] on input "Ice Lime Lemon Tea lime leaf, lime juice, lemon juice, aromatic tea base" at bounding box center [563, 11] width 10 height 10
radio input "true"
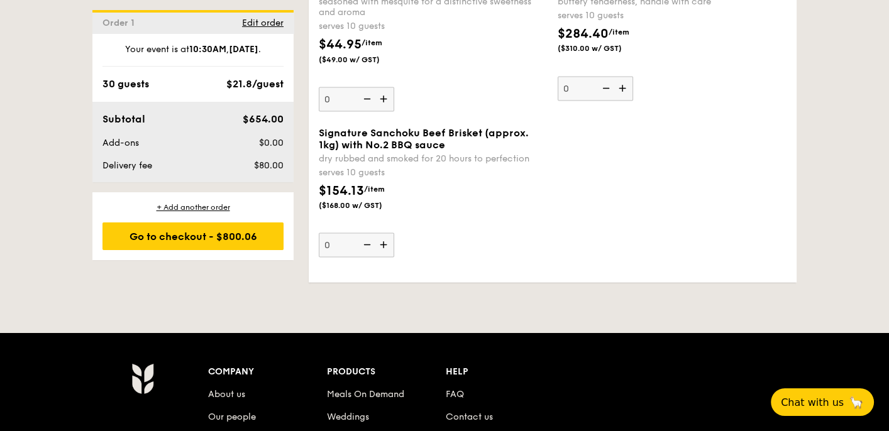
scroll to position [2766, 0]
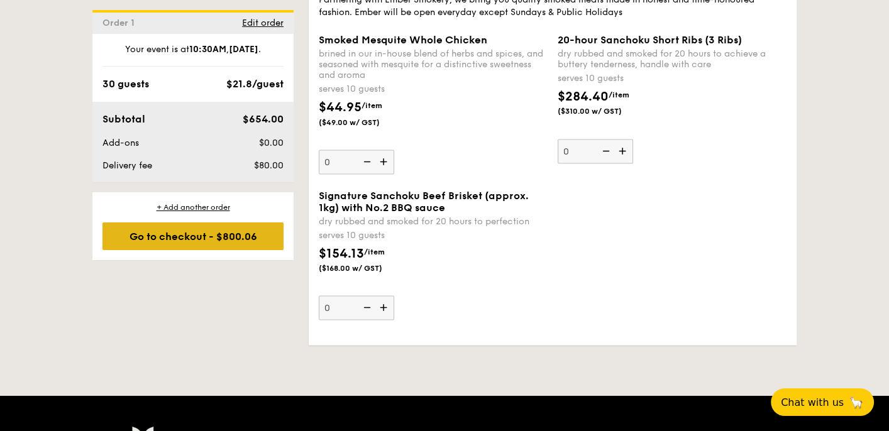
click at [196, 229] on div "Go to checkout - $800.06" at bounding box center [192, 237] width 181 height 28
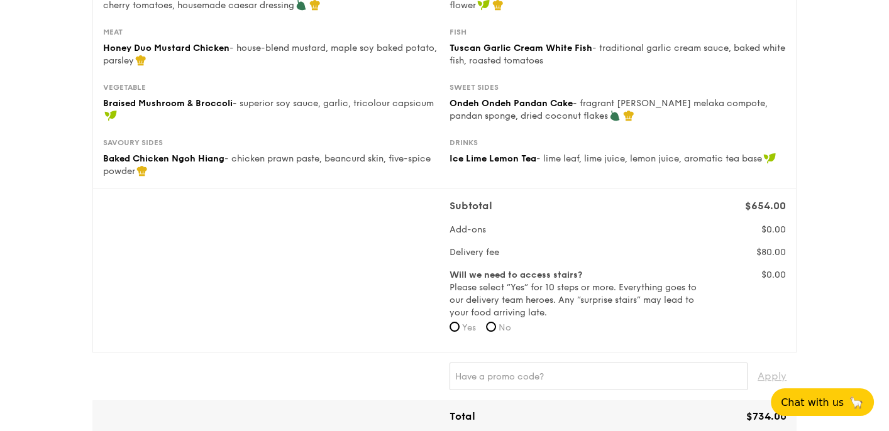
scroll to position [314, 0]
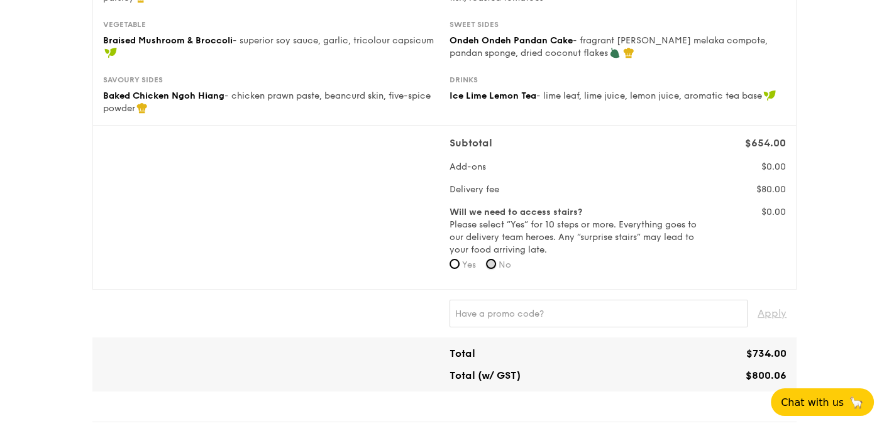
click at [494, 263] on input "No" at bounding box center [491, 264] width 10 height 10
radio input "true"
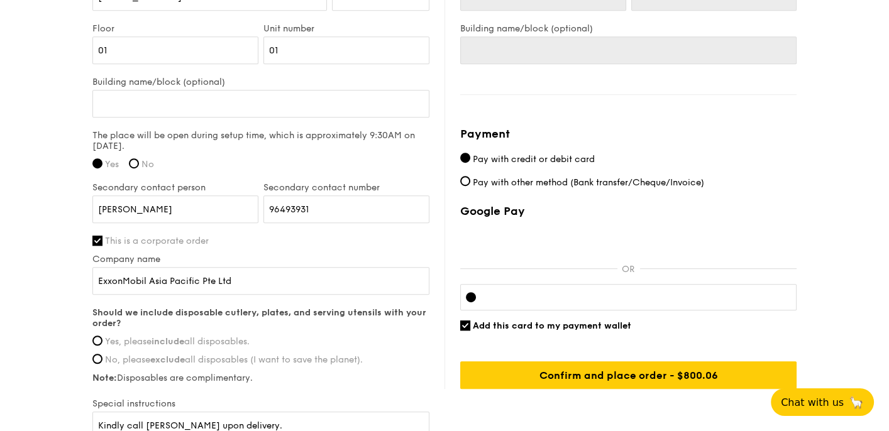
scroll to position [1006, 0]
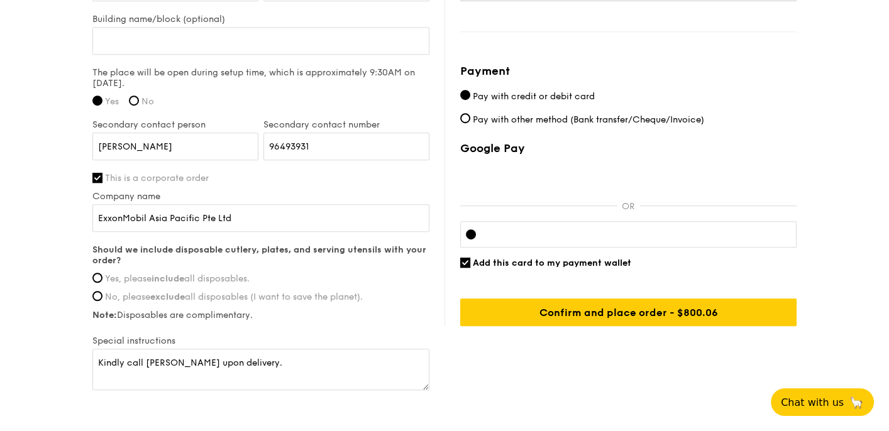
click at [184, 280] on strong "include" at bounding box center [167, 278] width 33 height 11
click at [102, 280] on input "Yes, please include all disposables." at bounding box center [97, 278] width 10 height 10
radio input "true"
click at [459, 265] on div "Billing information Billing address is the same as delivery address Name [PERSO…" at bounding box center [620, 43] width 352 height 565
click at [465, 261] on input "Add this card to my payment wallet" at bounding box center [465, 263] width 10 height 10
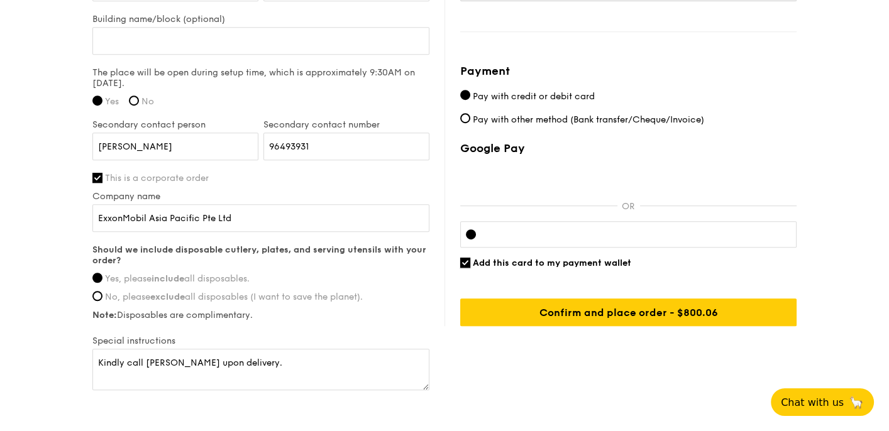
checkbox input "false"
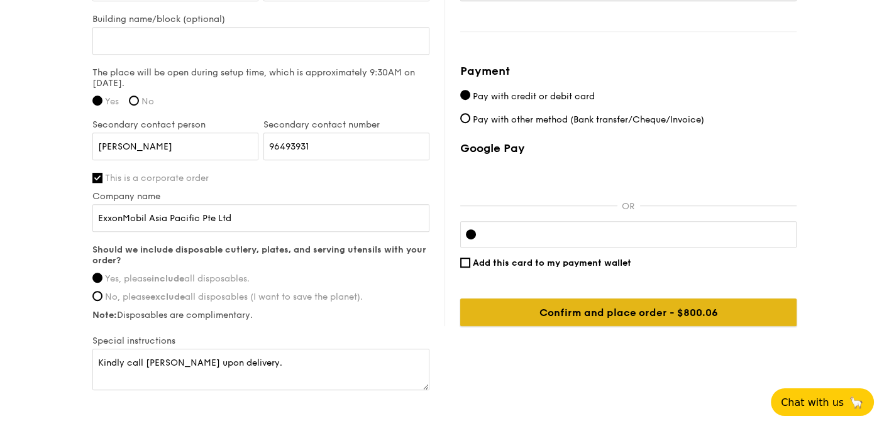
click at [676, 313] on input "Confirm and place order - $800.06" at bounding box center [628, 313] width 336 height 28
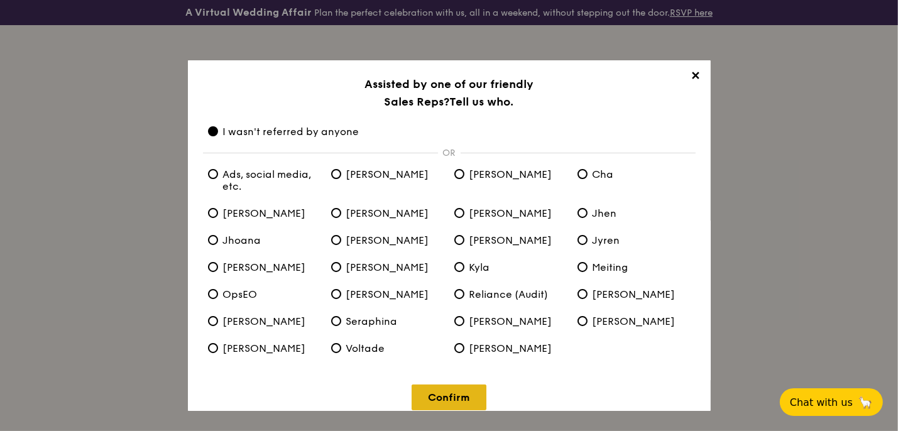
click at [450, 397] on link "Confirm" at bounding box center [449, 398] width 75 height 26
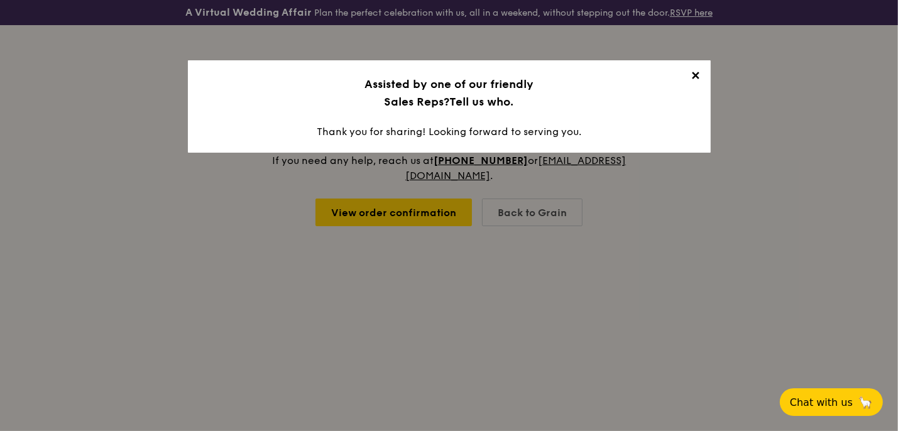
click at [690, 74] on span "✕" at bounding box center [696, 78] width 18 height 18
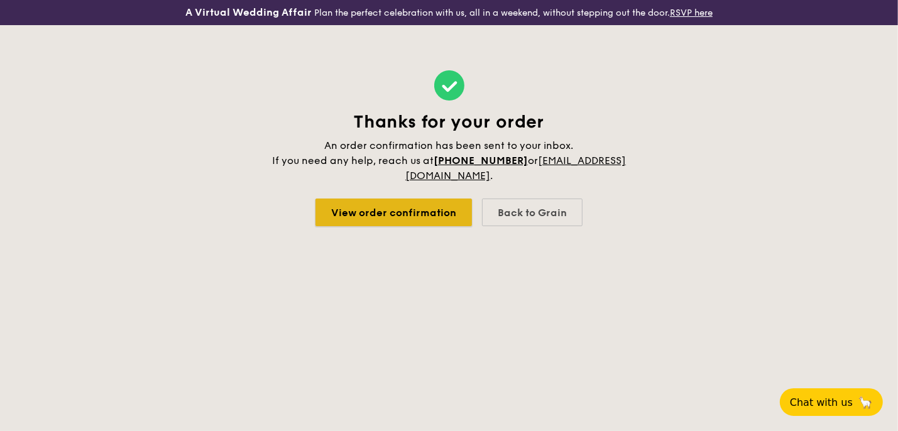
click at [434, 213] on link "View order confirmation" at bounding box center [394, 213] width 157 height 28
